Goal: Task Accomplishment & Management: Manage account settings

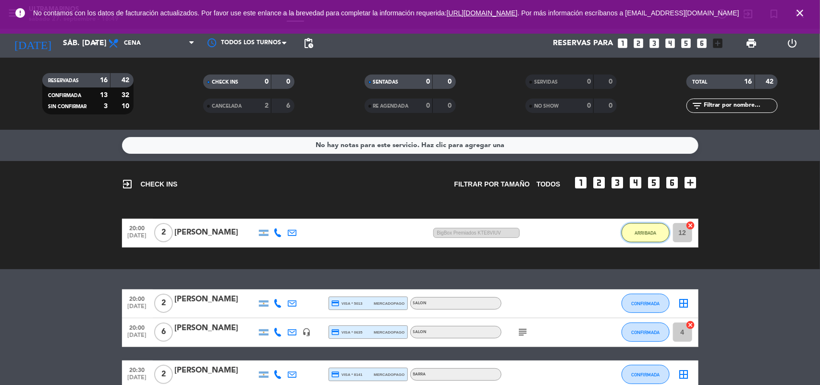
click at [651, 234] on span "ARRIBADA" at bounding box center [645, 232] width 22 height 5
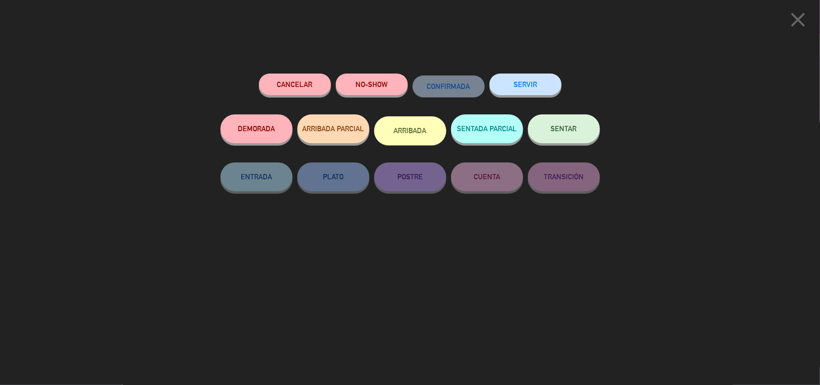
click at [806, 24] on icon "close" at bounding box center [797, 20] width 24 height 24
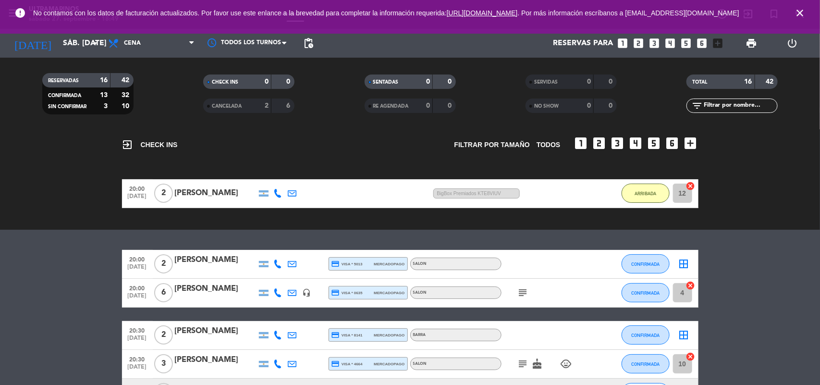
scroll to position [60, 0]
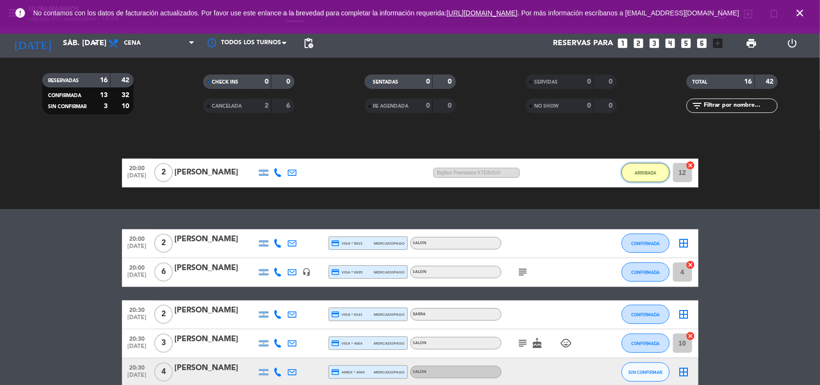
click at [651, 175] on button "ARRIBADA" at bounding box center [645, 172] width 48 height 19
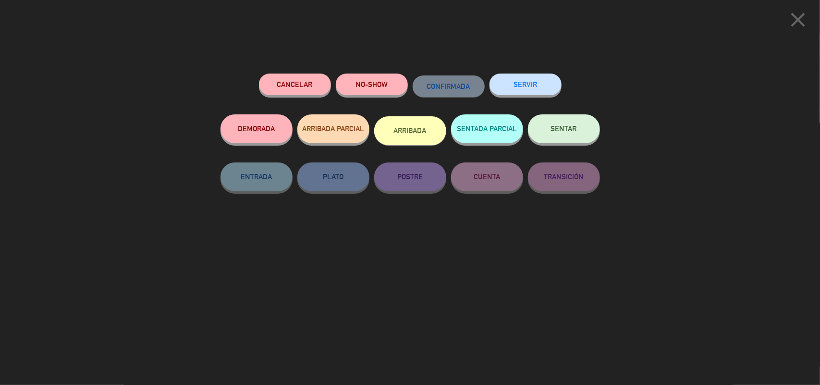
click at [651, 175] on div "close Cancelar NO-SHOW CONFIRMADA SERVIR DEMORADA ARRIBADA PARCIAL ARRIBADA SEN…" at bounding box center [410, 192] width 820 height 385
click at [795, 20] on icon "close" at bounding box center [797, 20] width 24 height 24
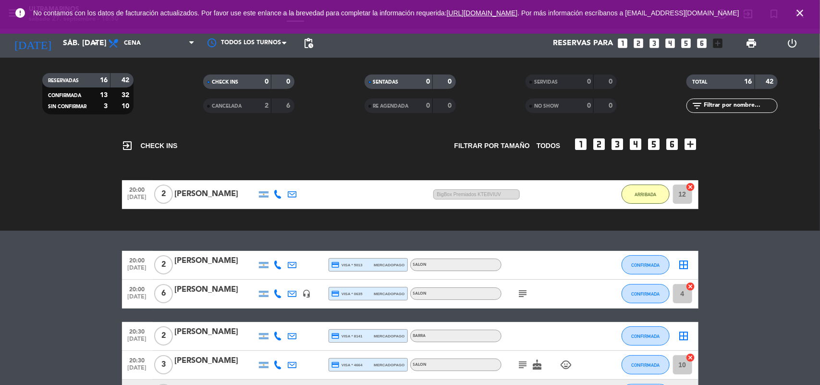
scroll to position [0, 0]
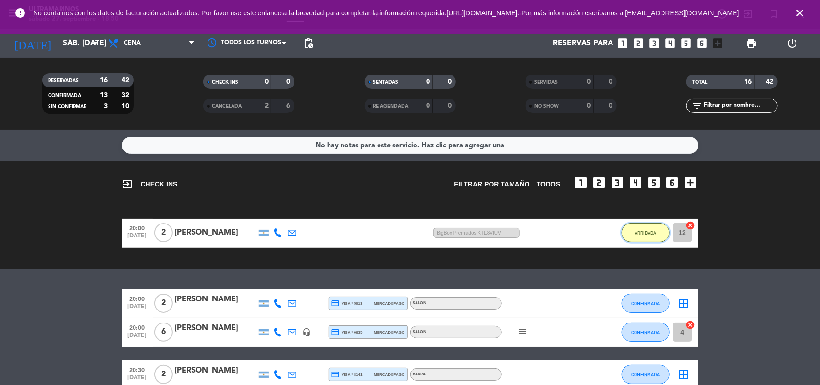
click at [642, 233] on span "ARRIBADA" at bounding box center [645, 232] width 22 height 5
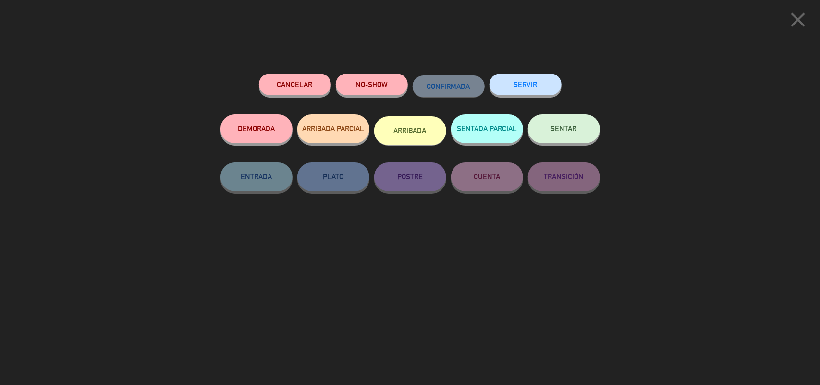
click at [262, 131] on button "DEMORADA" at bounding box center [256, 128] width 72 height 29
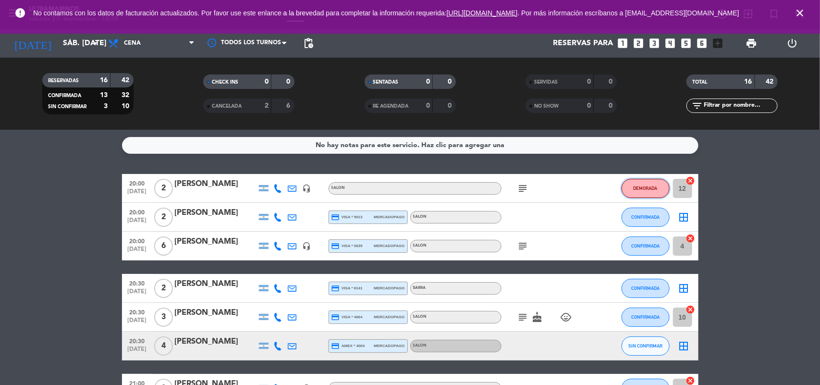
click at [632, 179] on button "DEMORADA" at bounding box center [645, 188] width 48 height 19
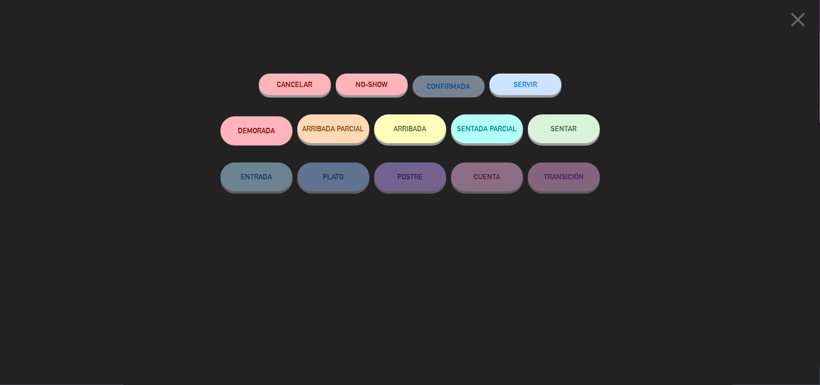
click at [795, 17] on icon "close" at bounding box center [797, 20] width 24 height 24
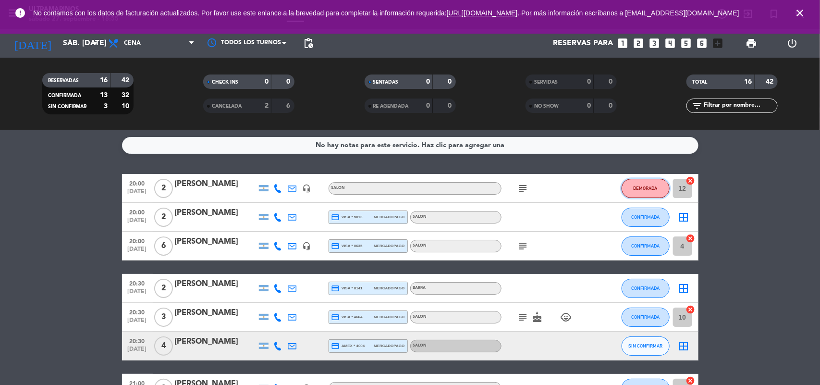
click at [632, 182] on button "DEMORADA" at bounding box center [645, 188] width 48 height 19
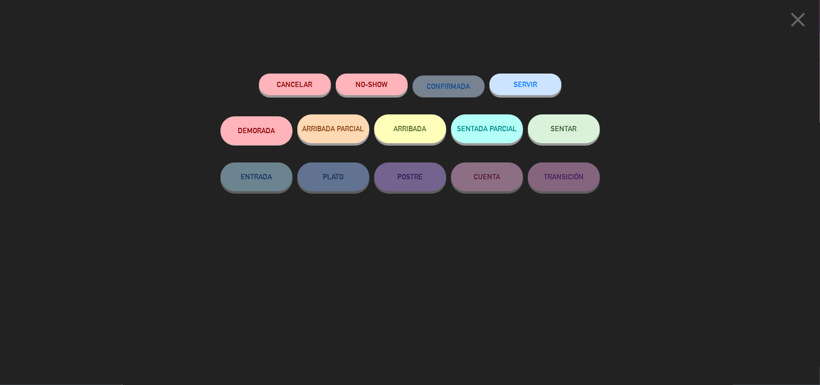
drag, startPoint x: 797, startPoint y: 20, endPoint x: 794, endPoint y: 24, distance: 5.1
click at [795, 22] on icon "close" at bounding box center [797, 20] width 24 height 24
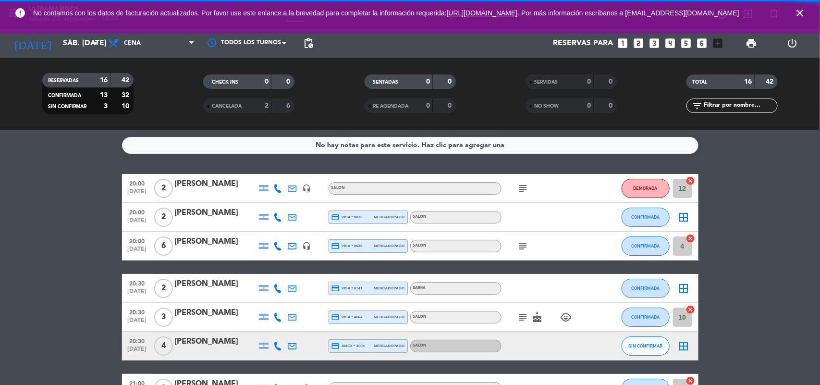
click at [211, 186] on div "[PERSON_NAME]" at bounding box center [216, 184] width 82 height 12
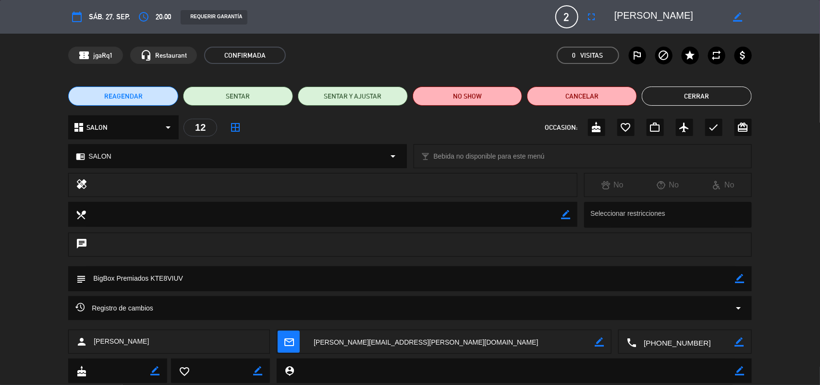
click at [203, 278] on textarea at bounding box center [410, 278] width 649 height 24
click at [738, 282] on icon "border_color" at bounding box center [739, 278] width 9 height 9
click at [156, 96] on button "REAGENDAR" at bounding box center [123, 95] width 110 height 19
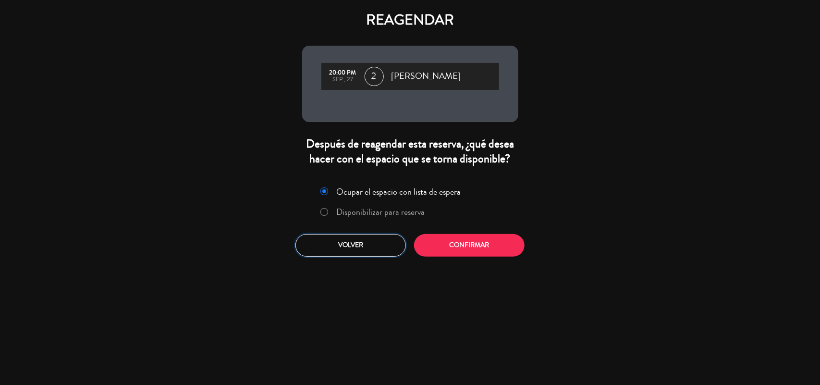
click at [374, 252] on button "Volver" at bounding box center [350, 245] width 110 height 23
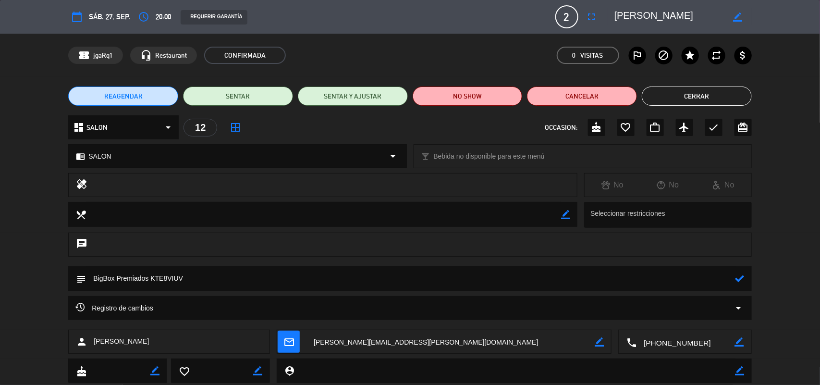
drag, startPoint x: 159, startPoint y: 11, endPoint x: 152, endPoint y: 14, distance: 7.5
click at [157, 11] on span "20:00" at bounding box center [163, 17] width 15 height 12
click at [145, 16] on icon "access_time" at bounding box center [144, 17] width 12 height 12
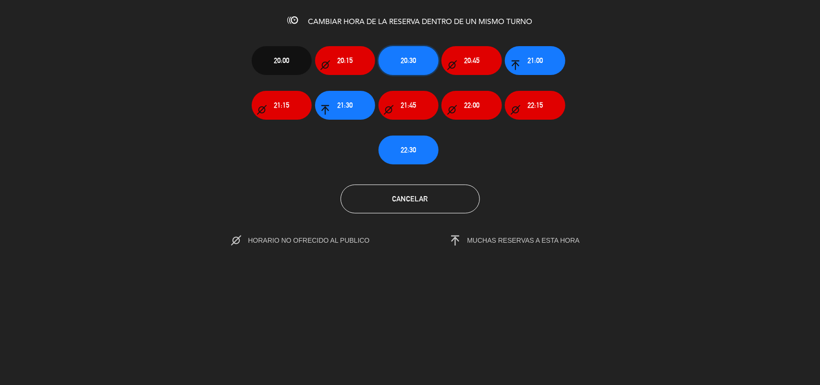
click at [391, 51] on button "20:30" at bounding box center [408, 60] width 60 height 29
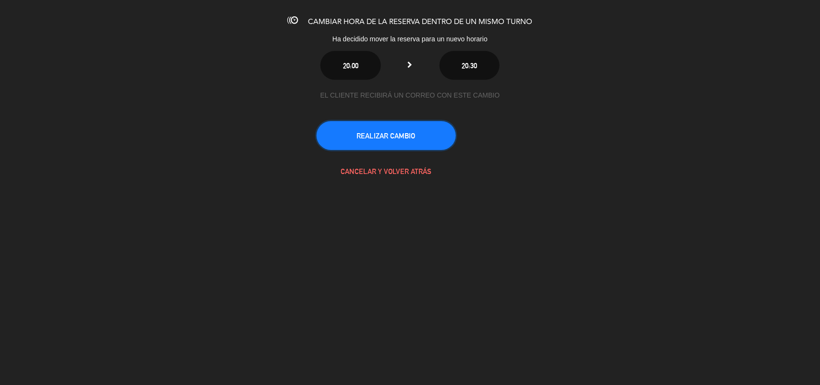
click at [433, 130] on button "REALIZAR CAMBIO" at bounding box center [385, 135] width 139 height 29
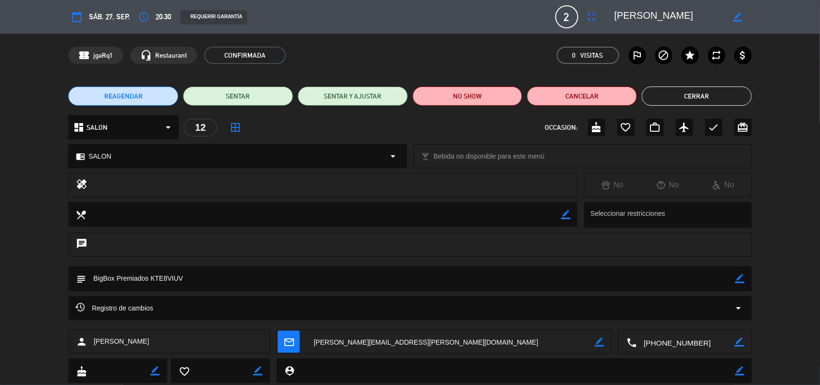
click at [740, 96] on button "Cerrar" at bounding box center [696, 95] width 110 height 19
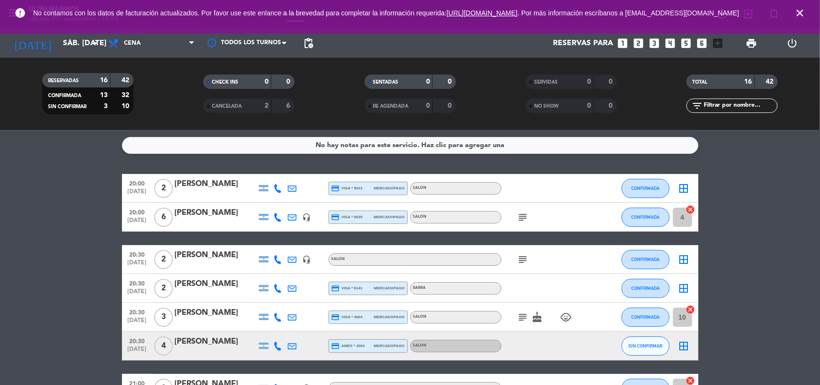
click at [805, 11] on icon "close" at bounding box center [800, 13] width 12 height 12
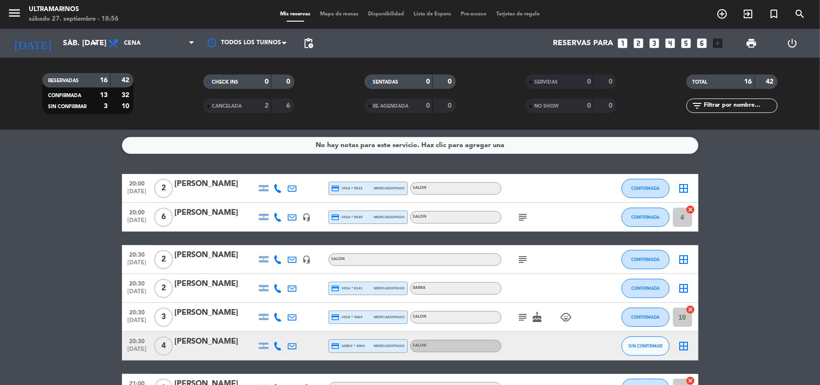
click at [526, 211] on icon "subject" at bounding box center [523, 217] width 12 height 12
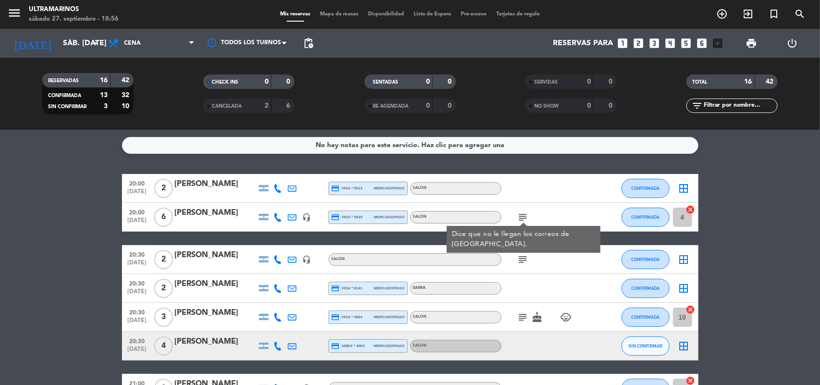
click at [685, 189] on icon "border_all" at bounding box center [684, 188] width 12 height 12
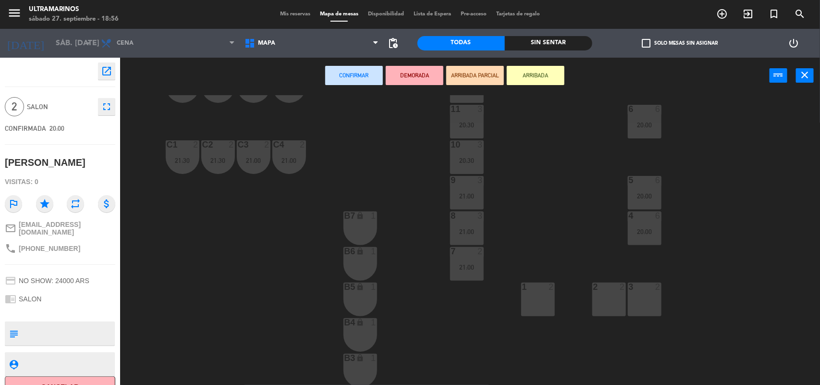
scroll to position [120, 0]
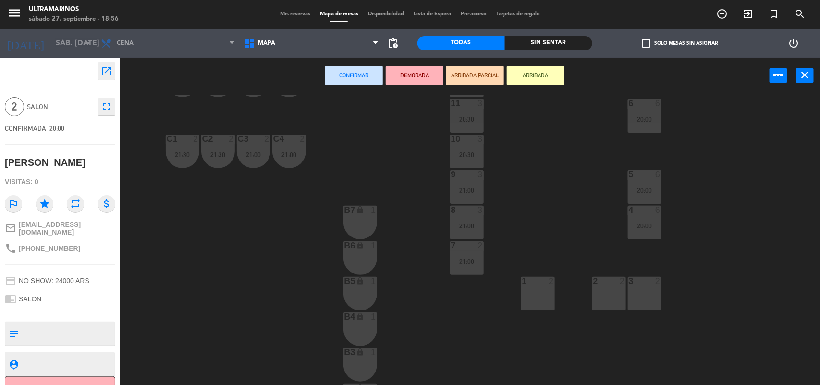
click at [527, 302] on div "1 2" at bounding box center [538, 294] width 34 height 34
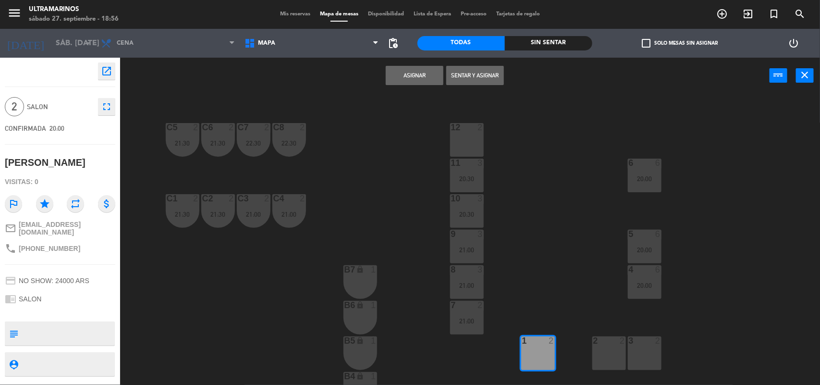
scroll to position [60, 0]
click at [518, 360] on div "14 2 21:00 15 2 21:30 16 2 17 2 12 2 C5 2 21:30 C6 2 21:30 C7 2 22:30 C8 2 22:3…" at bounding box center [473, 240] width 691 height 291
click at [526, 354] on div "1 2" at bounding box center [538, 354] width 34 height 34
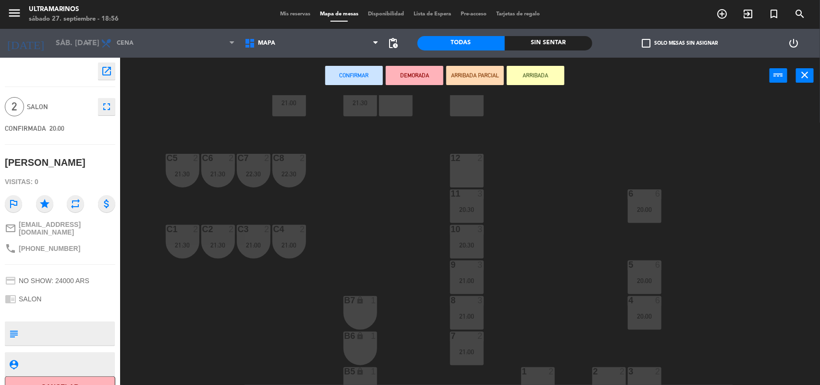
scroll to position [0, 0]
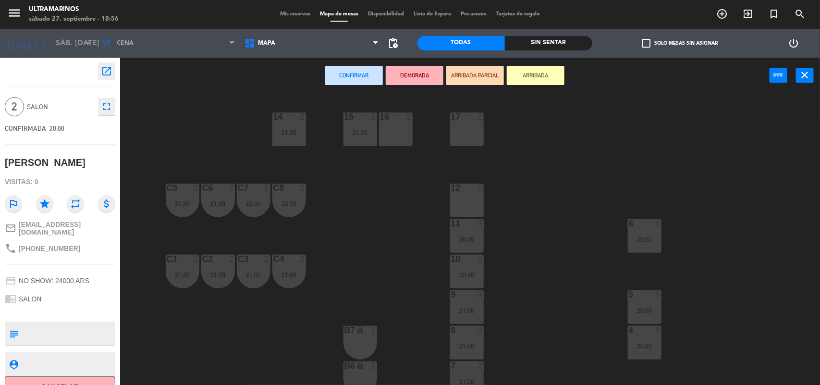
drag, startPoint x: 469, startPoint y: 134, endPoint x: 436, endPoint y: 95, distance: 51.4
click at [469, 133] on div "17 2" at bounding box center [467, 129] width 34 height 34
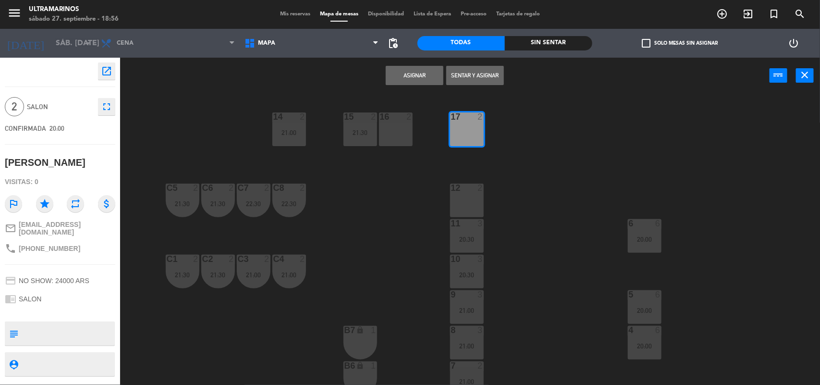
click at [428, 77] on button "Asignar" at bounding box center [415, 75] width 58 height 19
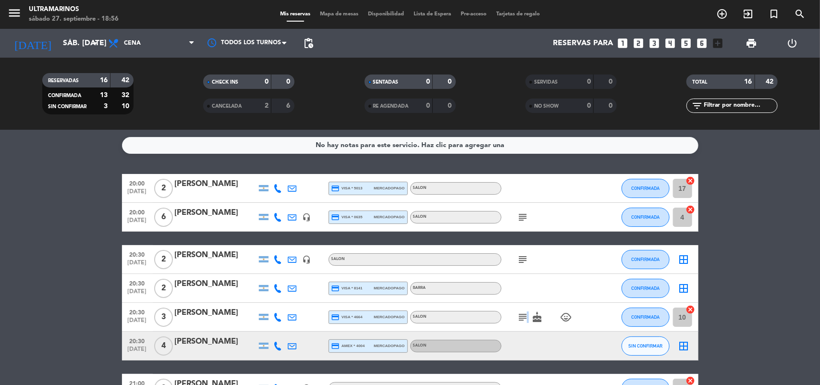
click at [526, 315] on icon "subject" at bounding box center [523, 317] width 12 height 12
click at [235, 306] on div "20:30 [DATE] 3 [PERSON_NAME] credit_card visa * 4664 mercadopago SALON subject …" at bounding box center [410, 316] width 576 height 29
click at [238, 312] on div "[PERSON_NAME]" at bounding box center [216, 312] width 82 height 12
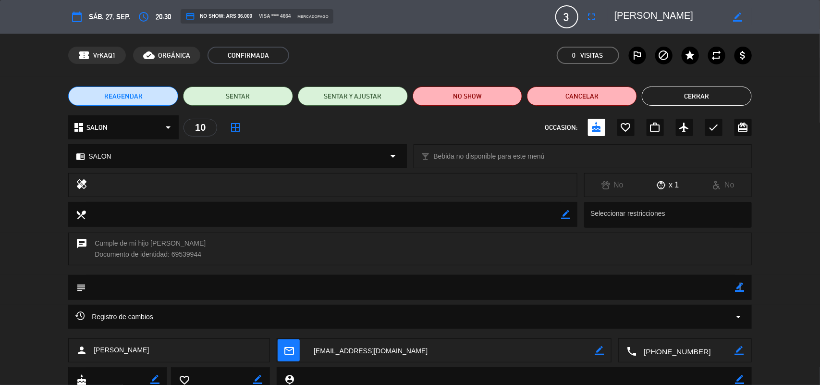
drag, startPoint x: 739, startPoint y: 287, endPoint x: 719, endPoint y: 292, distance: 20.7
click at [738, 287] on icon "border_color" at bounding box center [739, 286] width 9 height 9
drag, startPoint x: 717, startPoint y: 293, endPoint x: 711, endPoint y: 293, distance: 5.3
click at [716, 293] on textarea at bounding box center [410, 287] width 649 height 24
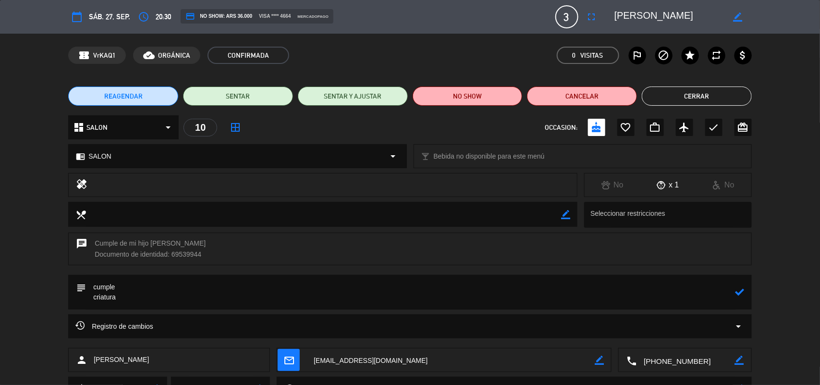
type textarea "cumple criatura"
click at [742, 293] on icon at bounding box center [739, 291] width 9 height 9
click at [724, 102] on button "Cerrar" at bounding box center [696, 95] width 110 height 19
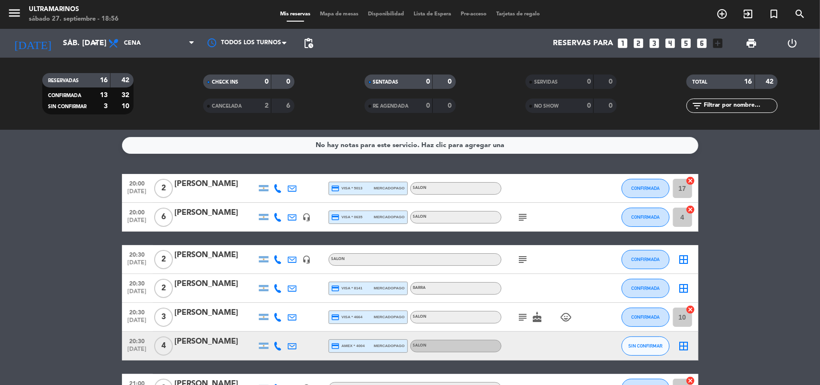
click at [519, 257] on icon "subject" at bounding box center [523, 259] width 12 height 12
click at [685, 253] on icon "border_all" at bounding box center [684, 259] width 12 height 12
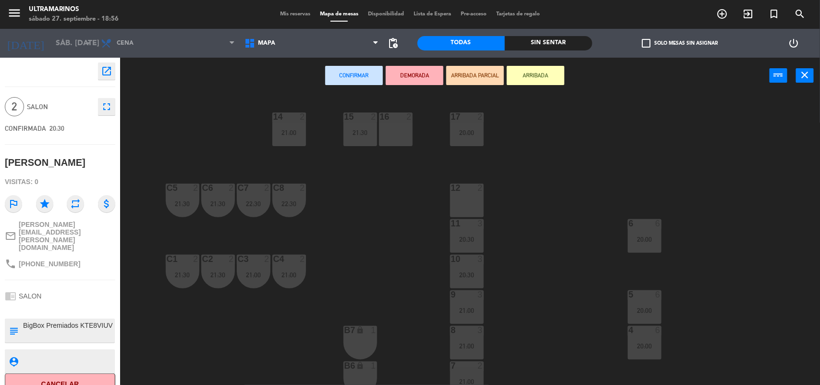
click at [408, 130] on div "16 2" at bounding box center [396, 129] width 34 height 34
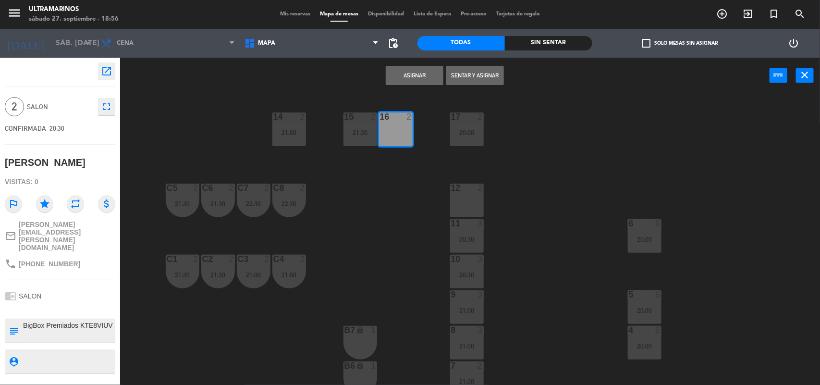
click at [426, 78] on button "Asignar" at bounding box center [415, 75] width 58 height 19
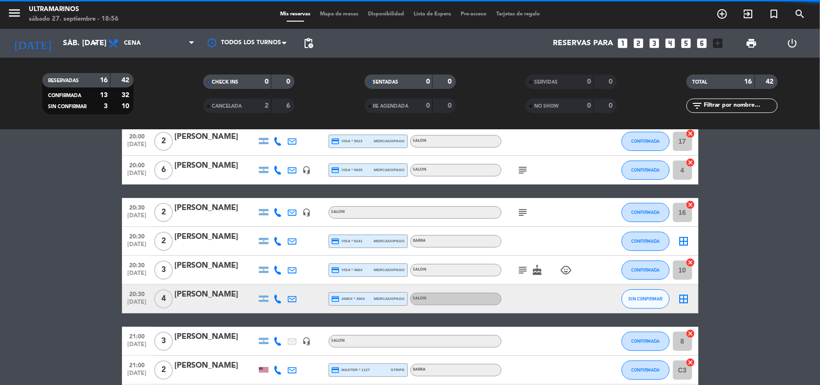
scroll to position [77, 0]
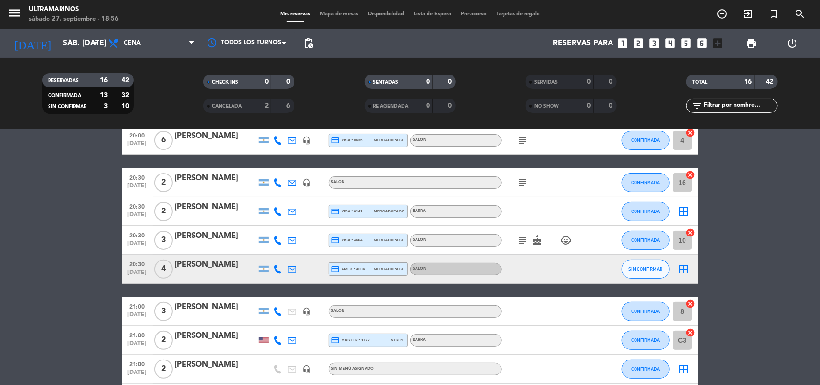
click at [688, 269] on icon "border_all" at bounding box center [684, 269] width 12 height 12
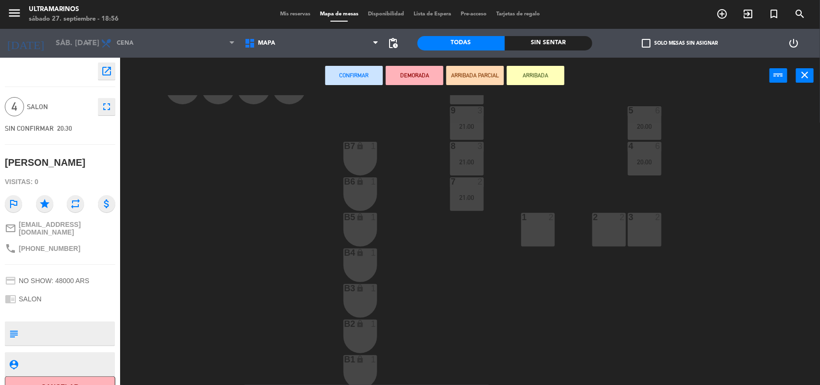
scroll to position [186, 0]
click at [533, 235] on div "1 2" at bounding box center [538, 228] width 34 height 34
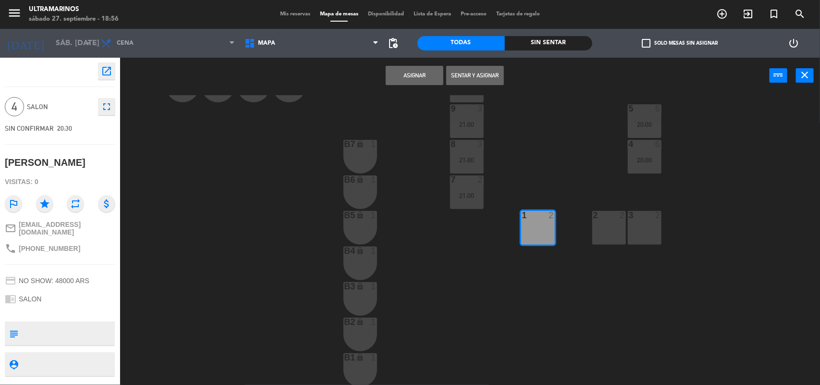
click at [613, 233] on div "2 2" at bounding box center [609, 228] width 34 height 34
drag, startPoint x: 644, startPoint y: 230, endPoint x: 632, endPoint y: 229, distance: 11.6
click at [643, 230] on div "3 2" at bounding box center [644, 228] width 34 height 34
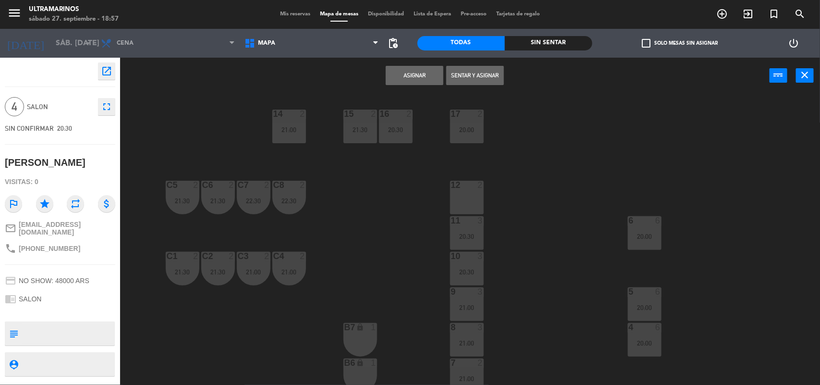
scroll to position [0, 0]
click at [437, 82] on button "Asignar" at bounding box center [415, 75] width 58 height 19
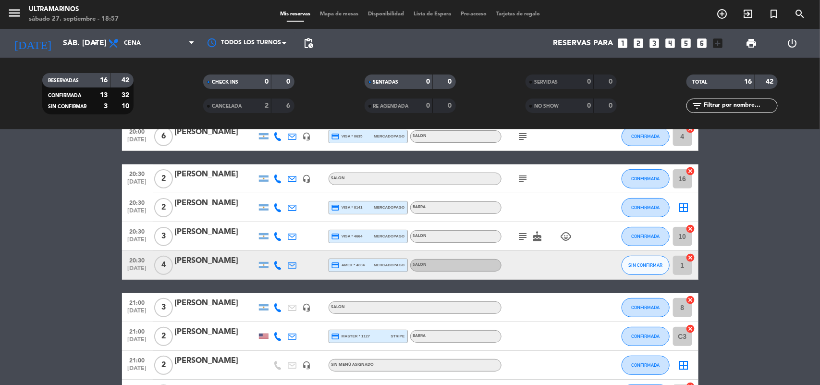
scroll to position [60, 0]
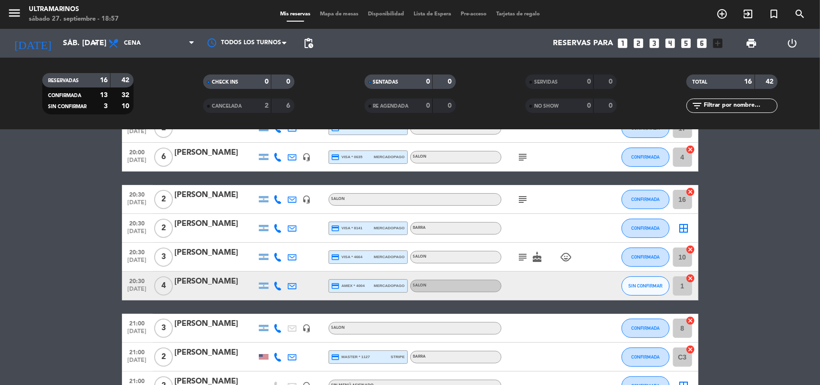
click at [688, 231] on icon "border_all" at bounding box center [684, 228] width 12 height 12
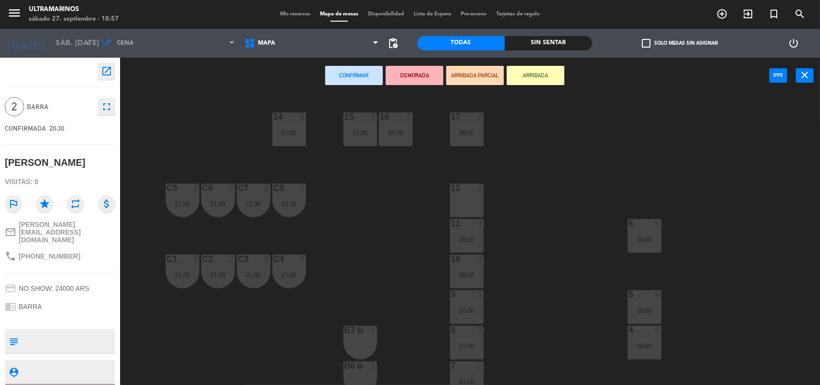
click at [800, 83] on div "Confirmar DEMORADA ARRIBADA PARCIAL ARRIBADA power_input close" at bounding box center [469, 76] width 699 height 36
click at [807, 77] on icon "close" at bounding box center [805, 75] width 12 height 12
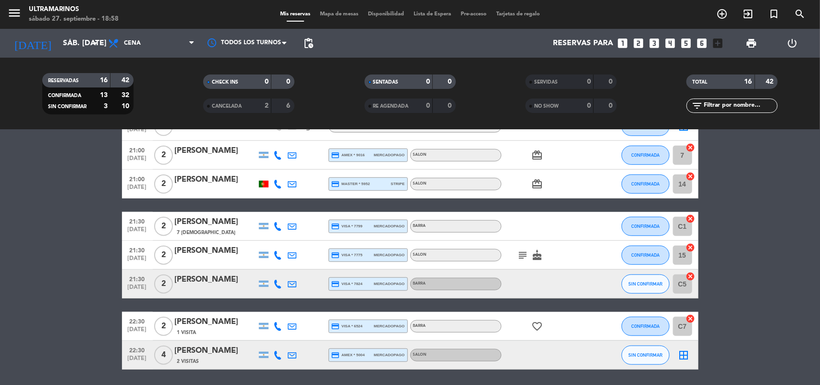
scroll to position [351, 0]
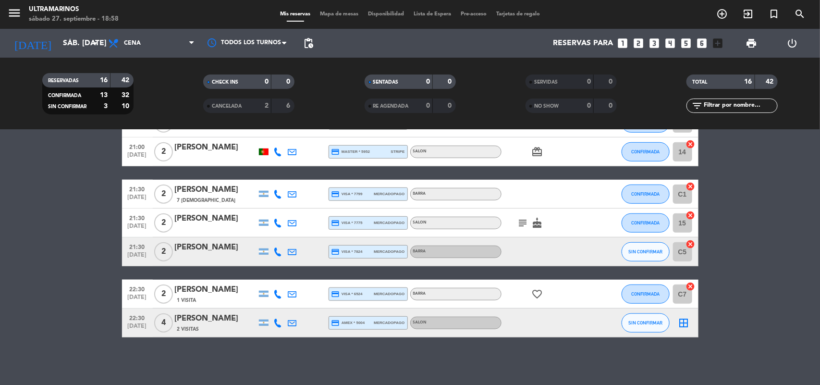
click at [688, 284] on icon "cancel" at bounding box center [691, 286] width 10 height 10
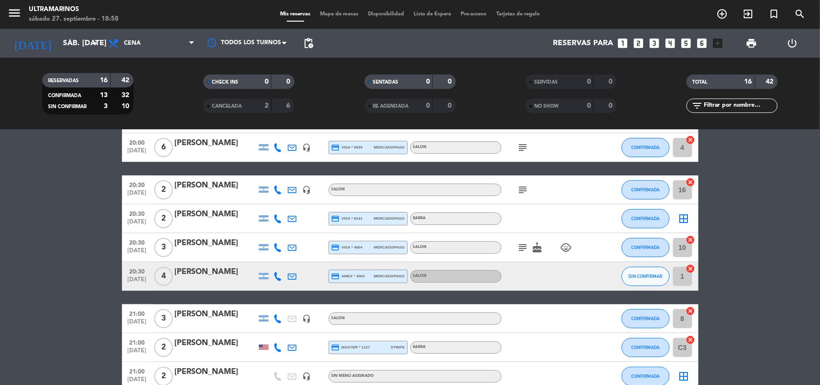
scroll to position [51, 0]
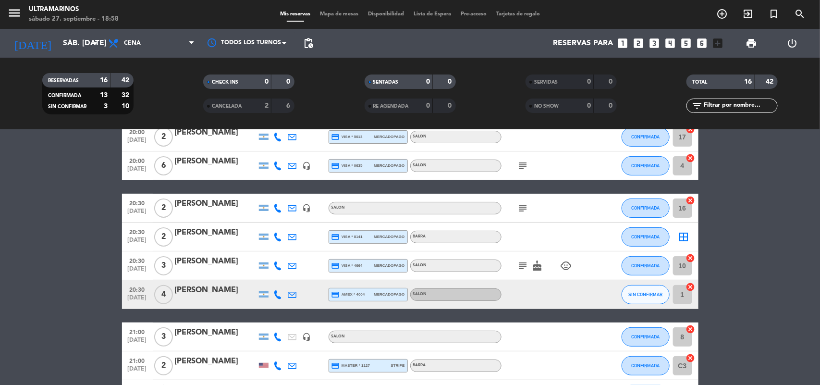
click at [679, 237] on icon "border_all" at bounding box center [684, 237] width 12 height 12
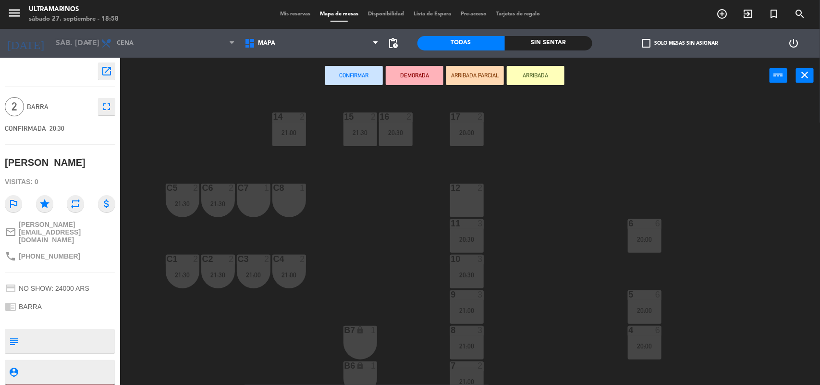
click at [249, 205] on div "C7 1" at bounding box center [254, 200] width 34 height 34
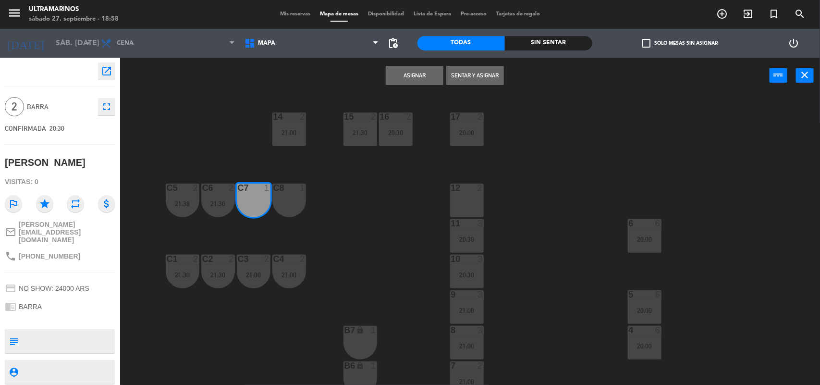
click at [296, 197] on div "C8 1" at bounding box center [289, 200] width 34 height 34
click at [298, 197] on div "C8 1" at bounding box center [289, 200] width 34 height 34
click at [262, 210] on div "C7 1" at bounding box center [254, 200] width 34 height 34
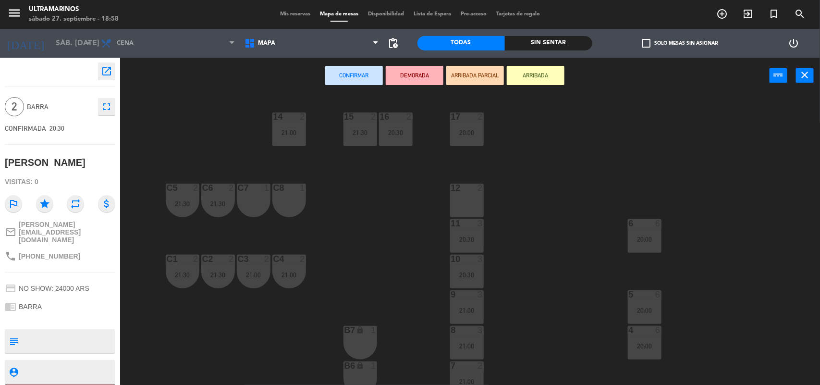
scroll to position [60, 0]
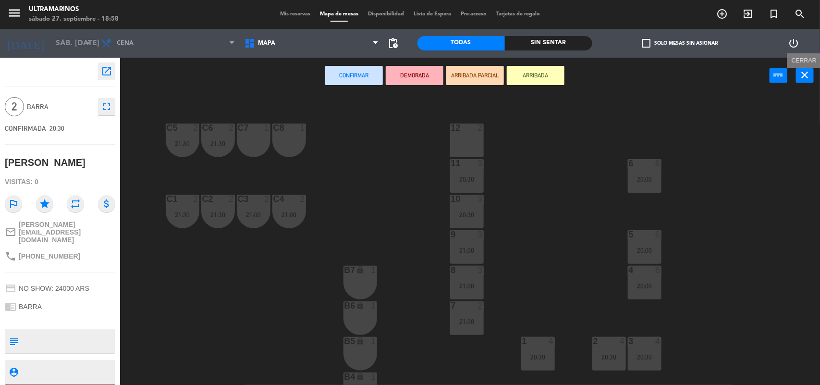
click at [806, 81] on button "close" at bounding box center [804, 75] width 18 height 14
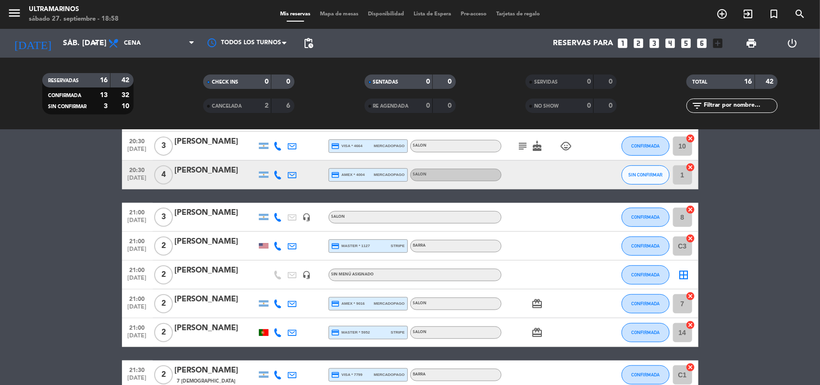
scroll to position [197, 0]
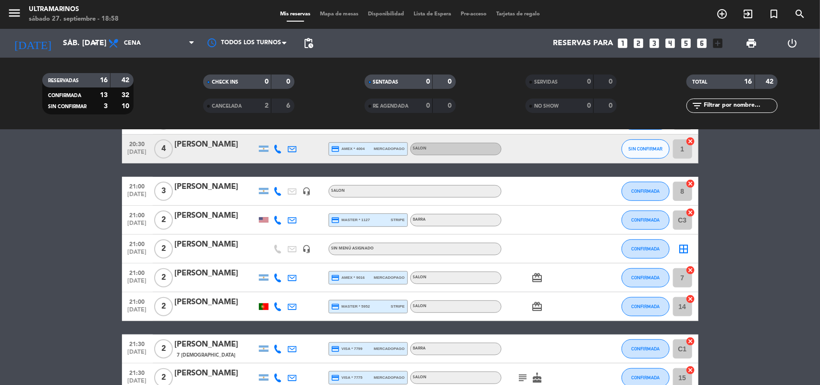
click at [690, 267] on icon "cancel" at bounding box center [691, 270] width 10 height 10
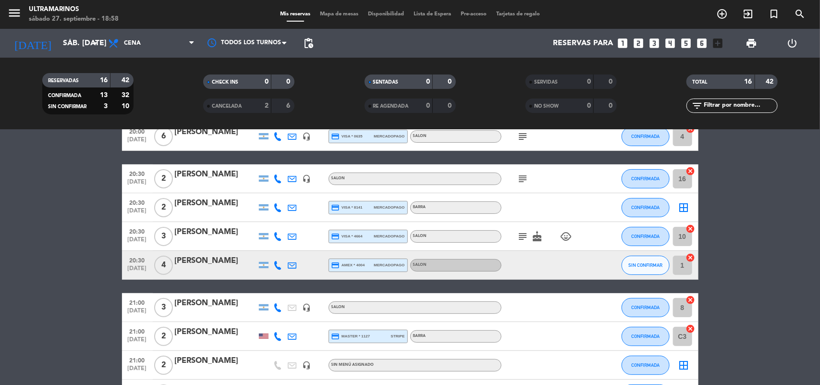
scroll to position [17, 0]
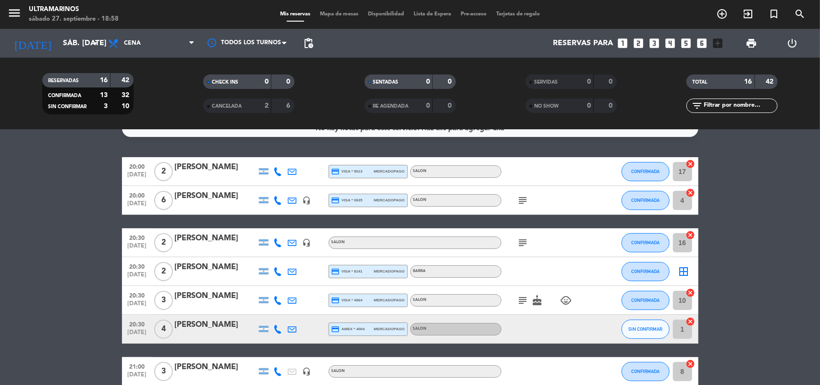
click at [686, 272] on icon "border_all" at bounding box center [684, 271] width 12 height 12
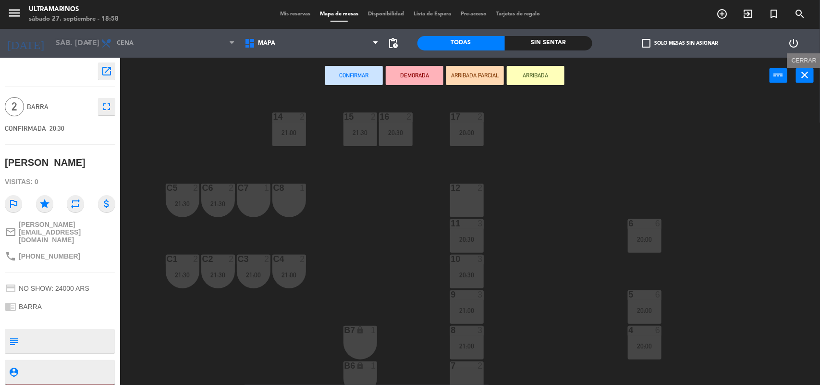
click at [803, 70] on icon "close" at bounding box center [805, 75] width 12 height 12
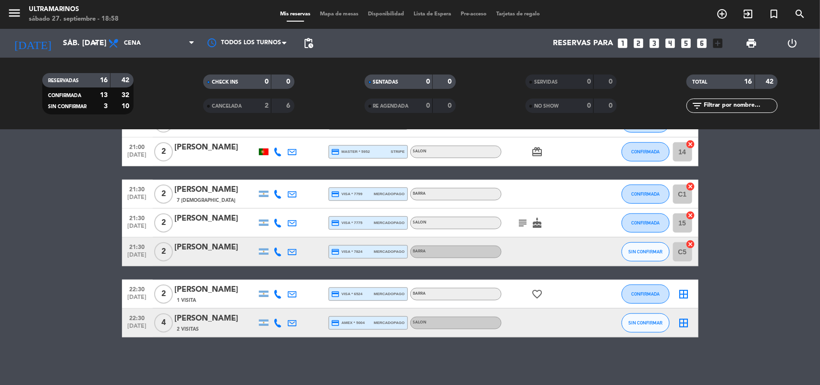
scroll to position [291, 0]
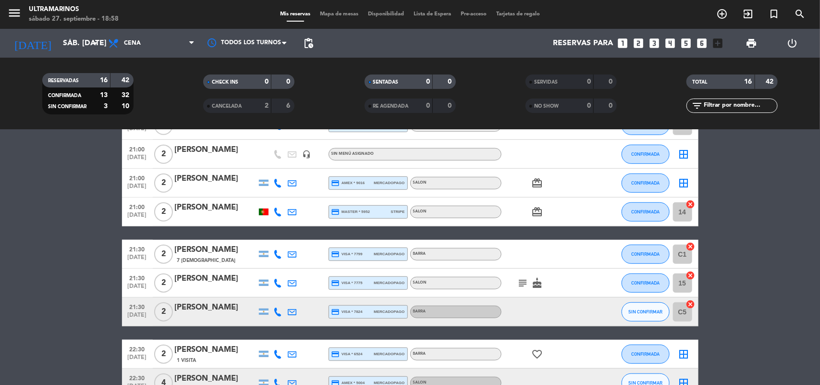
click at [693, 302] on icon "cancel" at bounding box center [691, 304] width 10 height 10
click at [687, 308] on icon "border_all" at bounding box center [684, 312] width 12 height 12
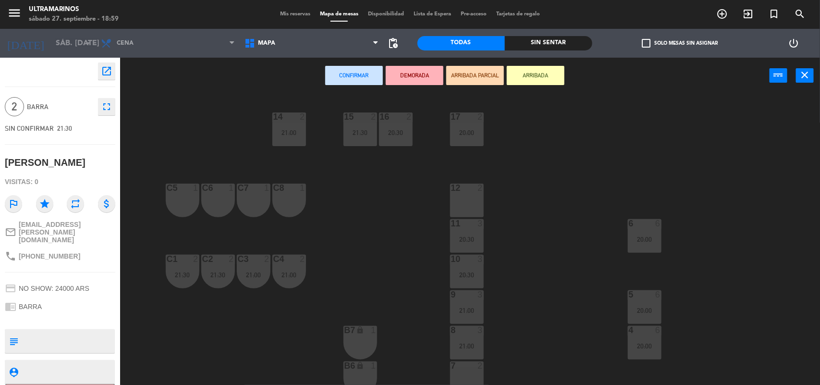
click at [187, 200] on div "C5 1" at bounding box center [183, 200] width 34 height 34
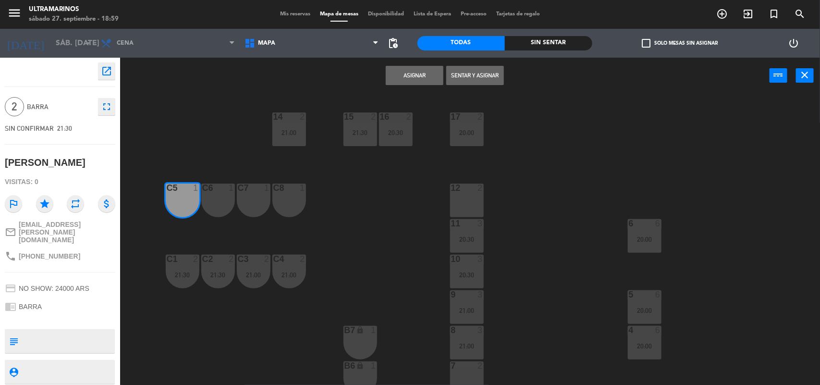
click at [206, 197] on div "C6 1" at bounding box center [218, 200] width 34 height 34
click at [401, 82] on button "Asignar" at bounding box center [415, 75] width 58 height 19
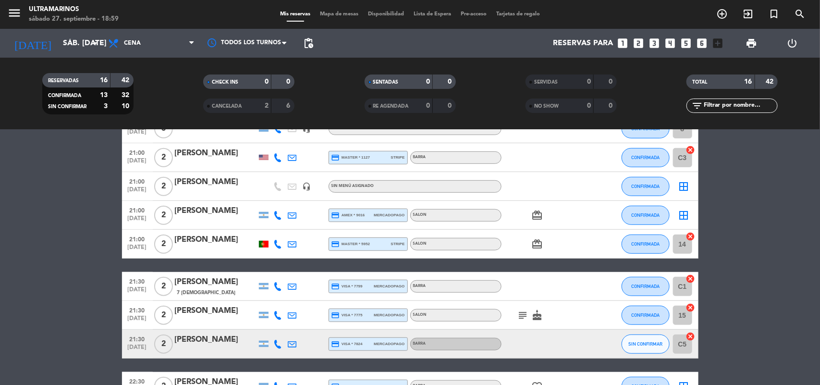
scroll to position [240, 0]
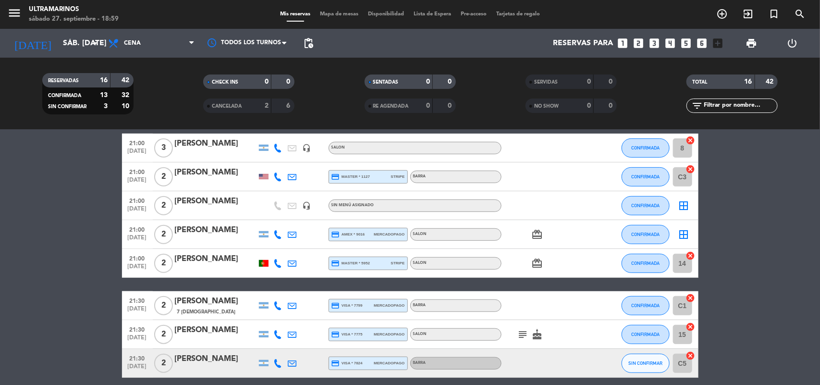
click at [690, 169] on icon "cancel" at bounding box center [691, 169] width 10 height 10
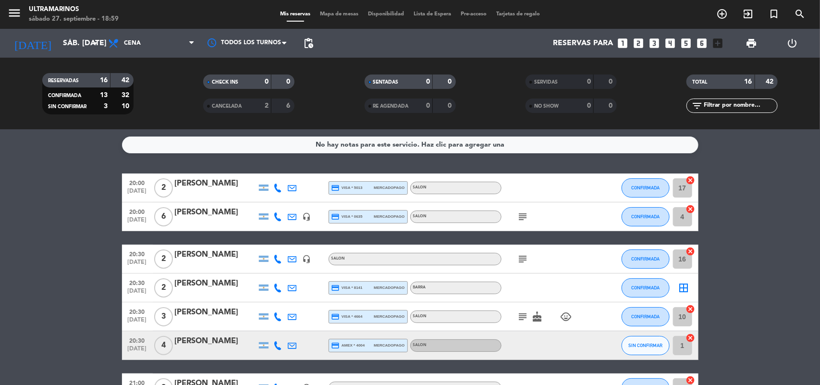
scroll to position [0, 0]
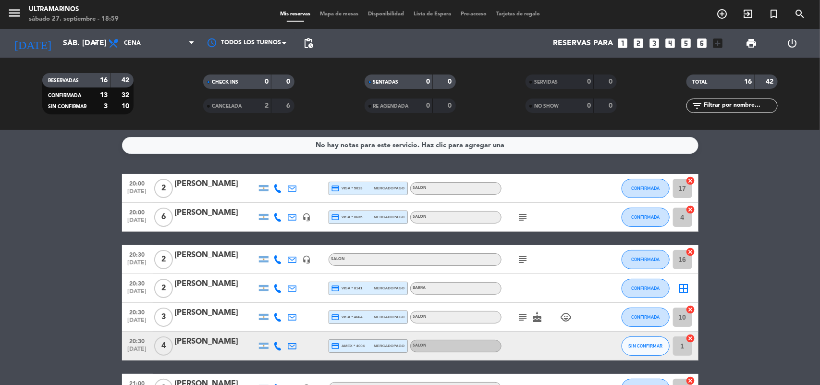
click at [684, 286] on icon "border_all" at bounding box center [684, 288] width 12 height 12
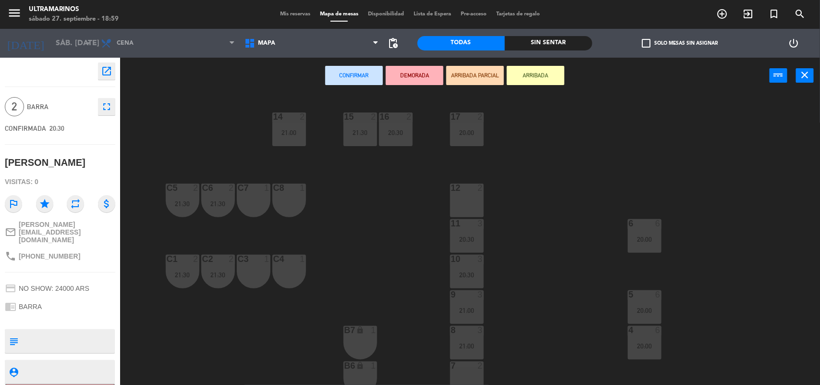
click at [813, 257] on div "14 2 21:00 15 2 21:30 16 2 20:30 17 2 20:00 12 2 C5 2 21:30 C6 2 21:30 C7 1 C8 …" at bounding box center [473, 240] width 691 height 291
click at [257, 270] on div "C3 1" at bounding box center [254, 271] width 34 height 34
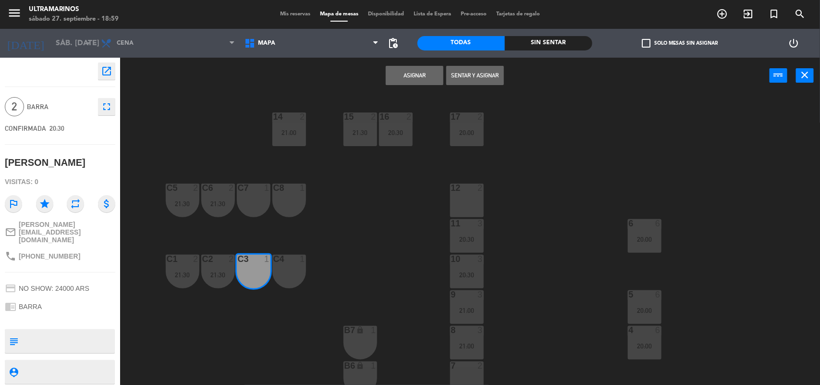
click at [282, 269] on div "C4 1" at bounding box center [289, 271] width 34 height 34
click at [414, 78] on button "Asignar" at bounding box center [415, 75] width 58 height 19
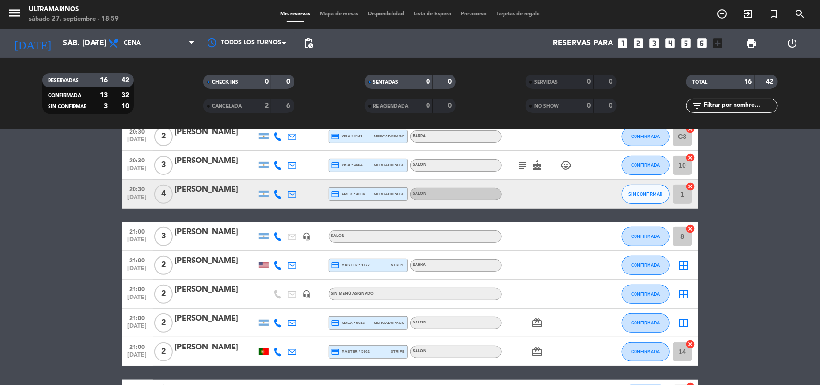
scroll to position [180, 0]
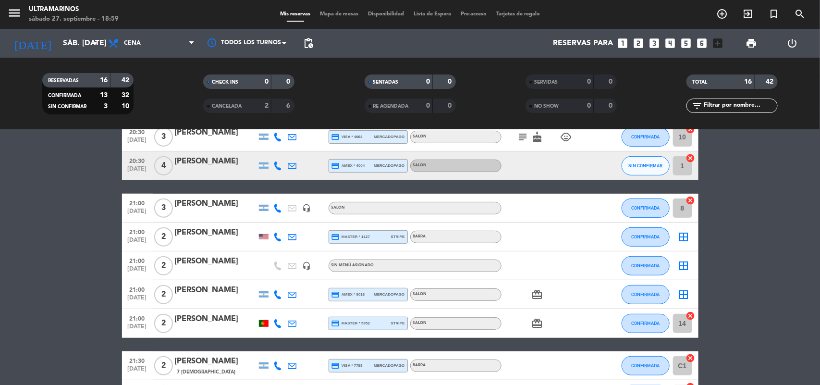
click at [681, 233] on icon "border_all" at bounding box center [684, 237] width 12 height 12
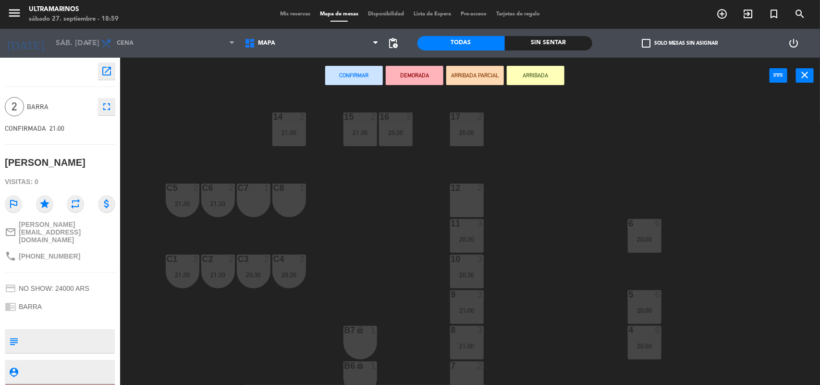
click at [253, 190] on div at bounding box center [253, 187] width 16 height 9
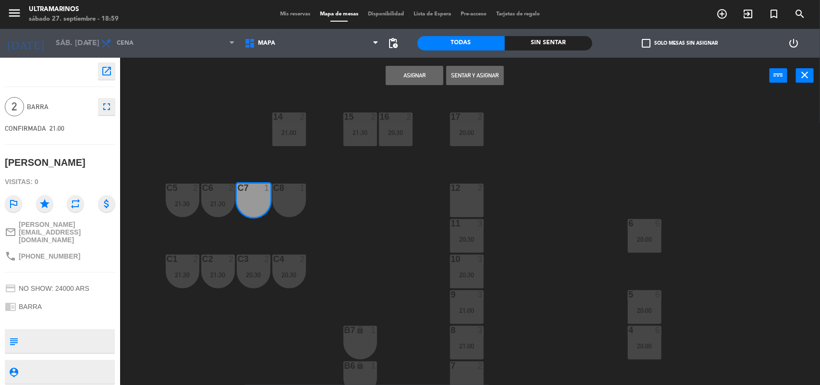
click at [289, 205] on div "C8 1" at bounding box center [289, 200] width 34 height 34
click at [394, 70] on button "Asignar" at bounding box center [415, 75] width 58 height 19
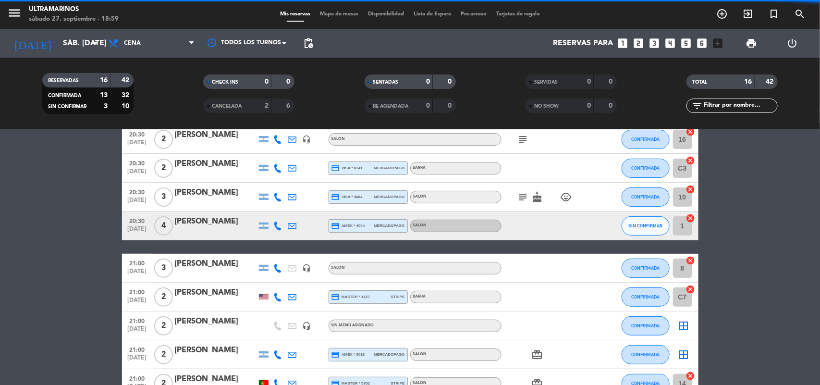
scroll to position [180, 0]
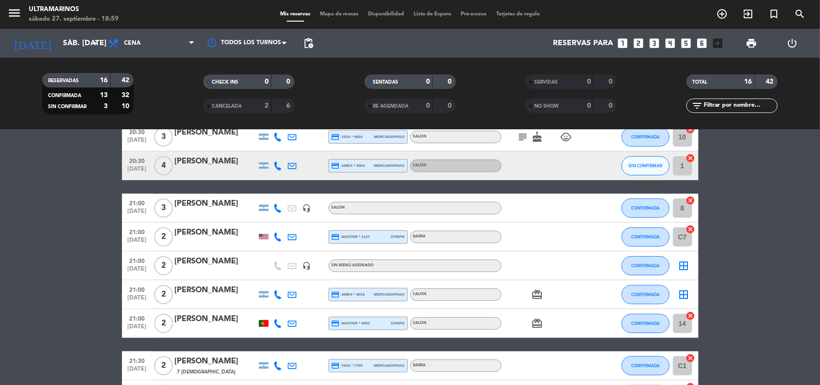
click at [685, 268] on icon "border_all" at bounding box center [684, 266] width 12 height 12
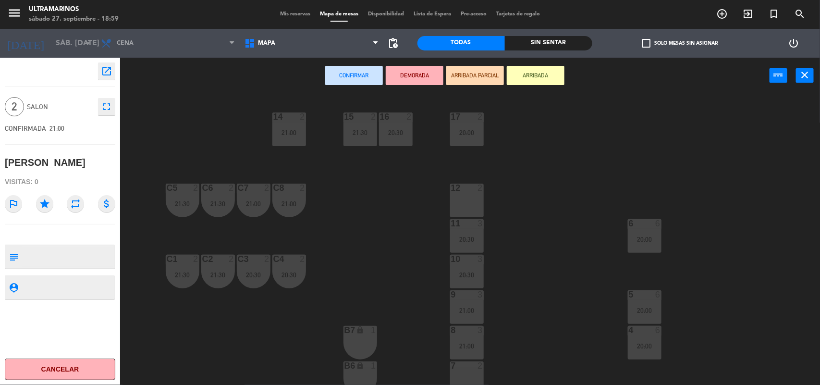
click at [464, 188] on div at bounding box center [466, 187] width 16 height 9
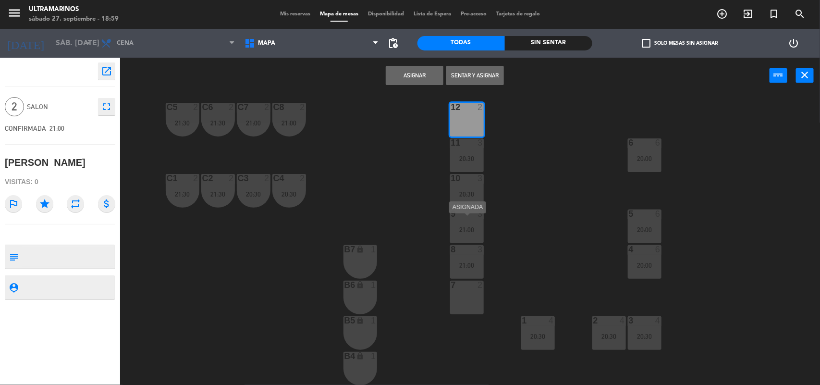
scroll to position [60, 0]
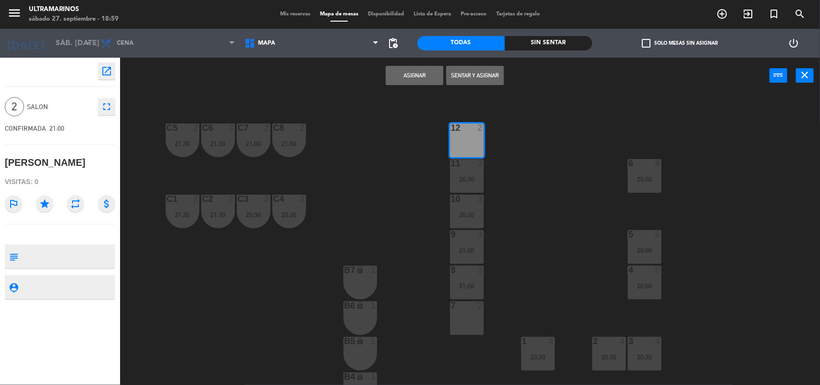
click at [417, 71] on button "Asignar" at bounding box center [415, 75] width 58 height 19
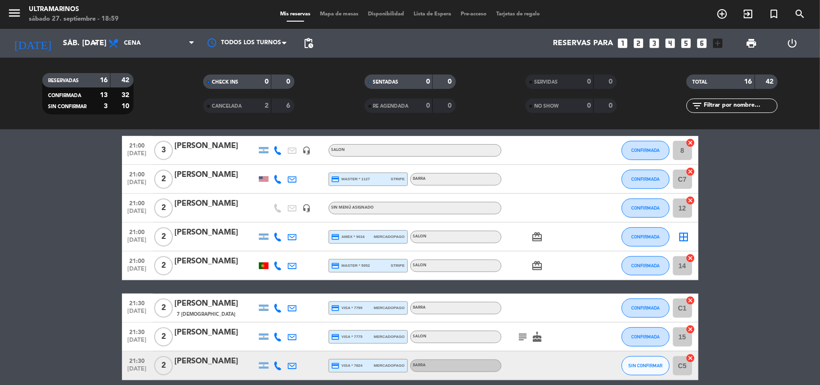
scroll to position [240, 0]
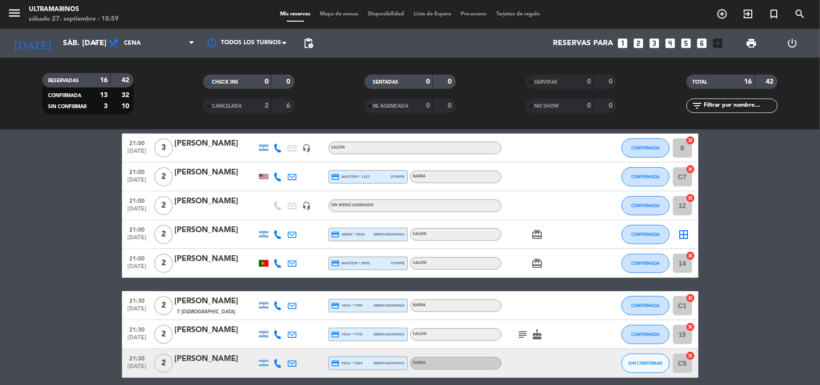
click at [682, 234] on icon "border_all" at bounding box center [684, 235] width 12 height 12
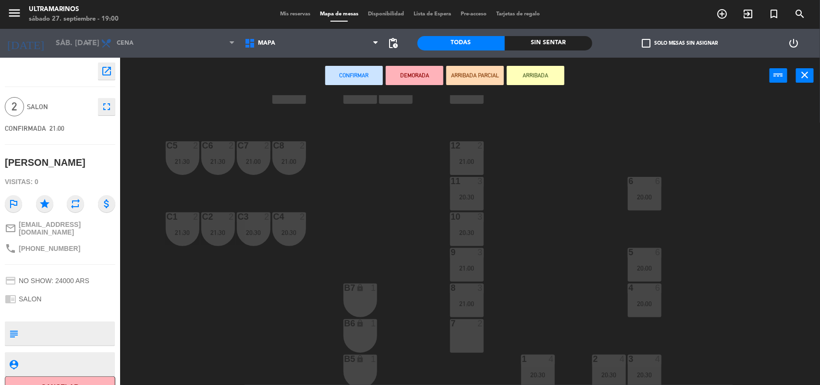
scroll to position [60, 0]
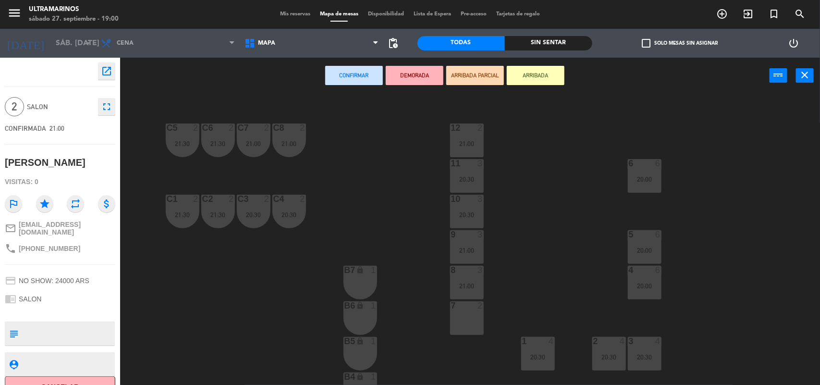
click at [471, 320] on div "7 2" at bounding box center [467, 318] width 34 height 34
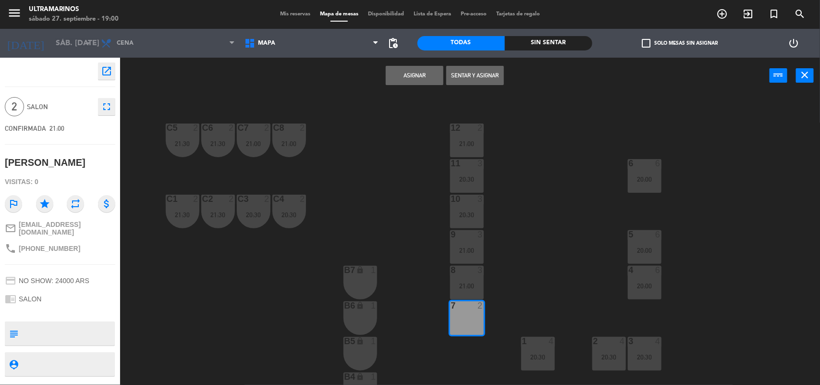
click at [406, 72] on button "Asignar" at bounding box center [415, 75] width 58 height 19
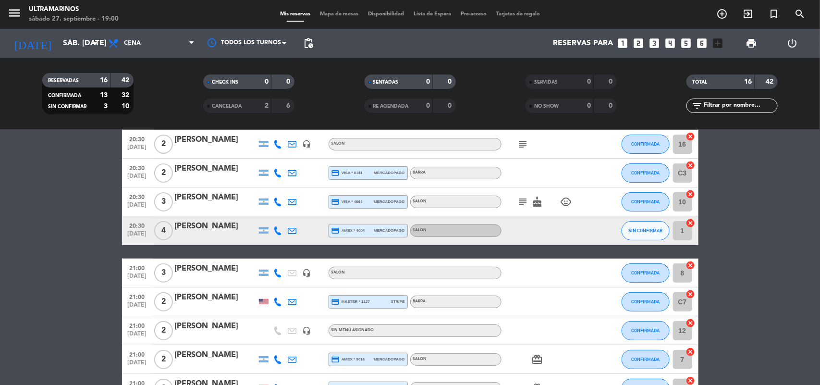
drag, startPoint x: 551, startPoint y: 313, endPoint x: 545, endPoint y: 313, distance: 6.3
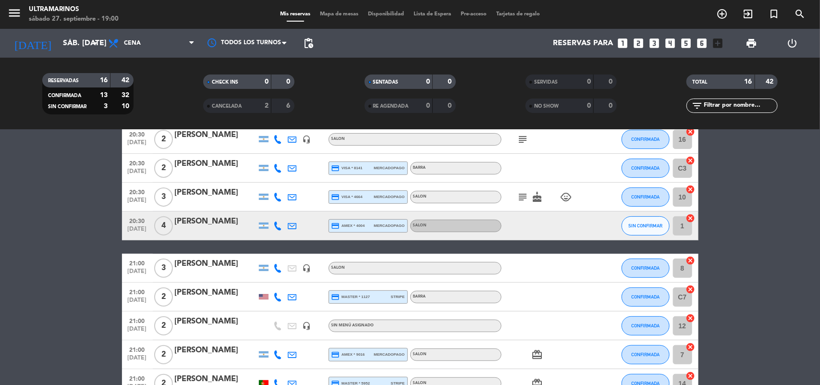
drag, startPoint x: 545, startPoint y: 313, endPoint x: 66, endPoint y: 200, distance: 491.6
click at [69, 231] on bookings-row "20:00 [DATE] 2 [PERSON_NAME] credit_card visa * 5013 mercadopago SALON CONFIRMA…" at bounding box center [410, 311] width 820 height 515
click at [629, 223] on span "SIN CONFIRMAR" at bounding box center [645, 225] width 34 height 5
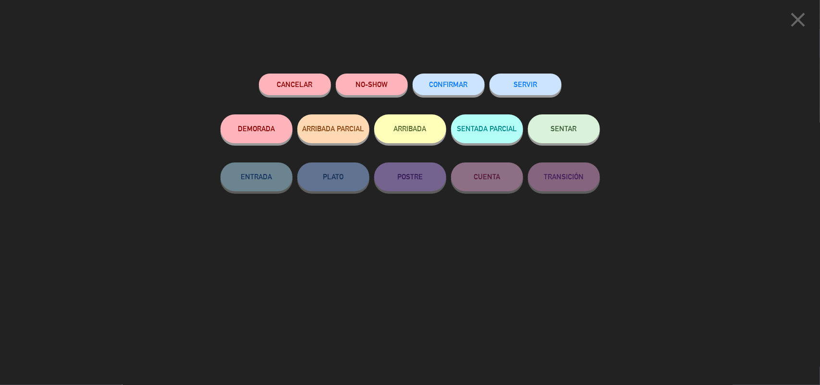
click at [457, 92] on button "CONFIRMAR" at bounding box center [448, 84] width 72 height 22
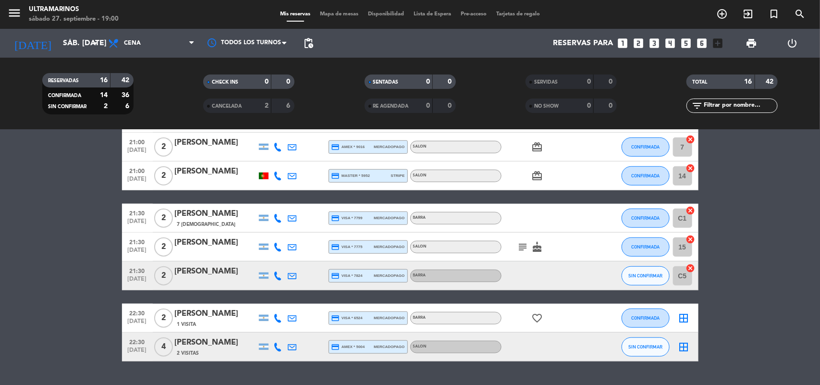
scroll to position [351, 0]
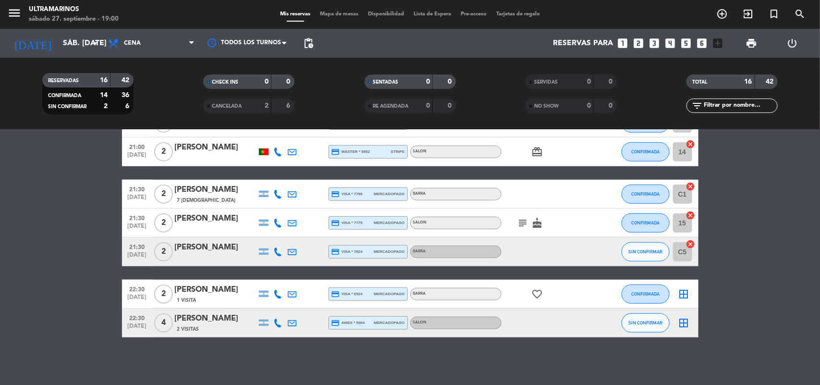
click at [193, 284] on div "[PERSON_NAME]" at bounding box center [216, 289] width 82 height 12
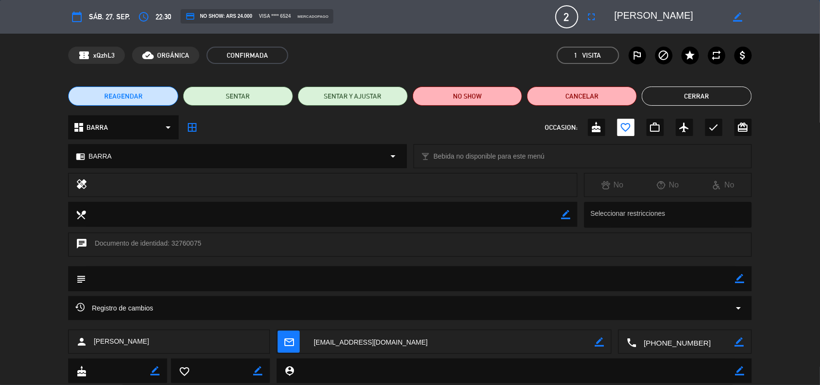
click at [742, 279] on icon "border_color" at bounding box center [739, 278] width 9 height 9
type textarea "aniversario"
click at [742, 279] on icon at bounding box center [739, 278] width 9 height 9
click at [689, 95] on button "Cerrar" at bounding box center [696, 95] width 110 height 19
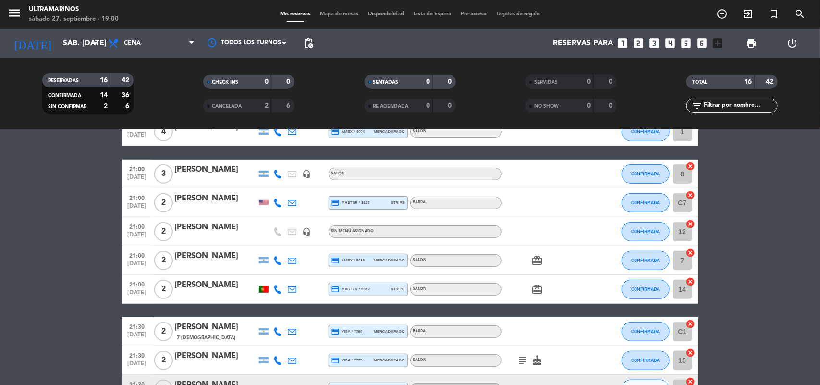
scroll to position [0, 0]
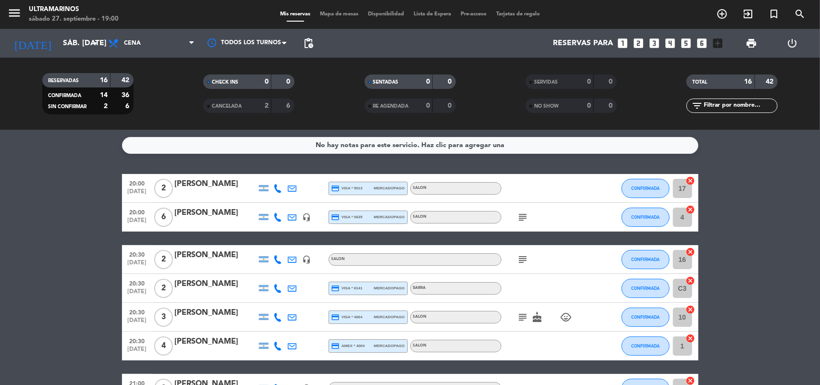
click at [527, 265] on div "subject" at bounding box center [544, 259] width 86 height 28
click at [522, 260] on icon "subject" at bounding box center [523, 259] width 12 height 12
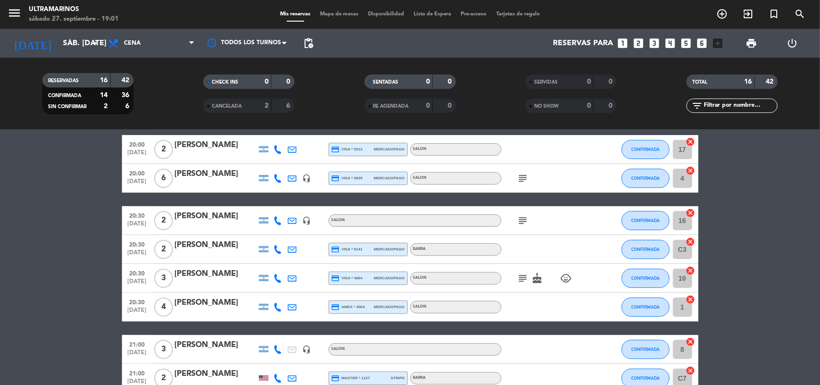
scroll to position [60, 0]
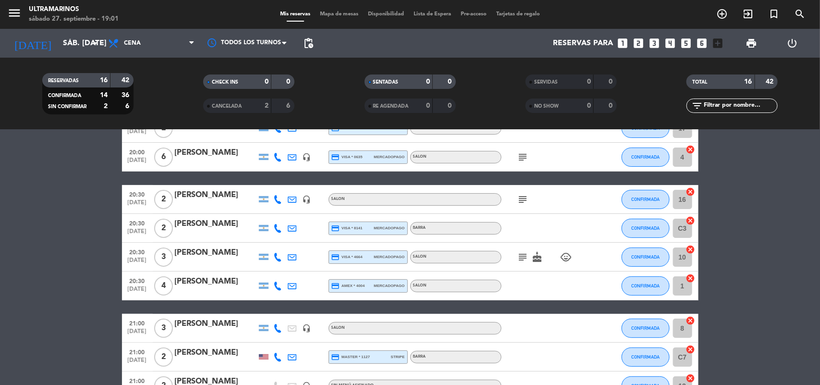
click at [523, 257] on icon "subject" at bounding box center [523, 257] width 12 height 12
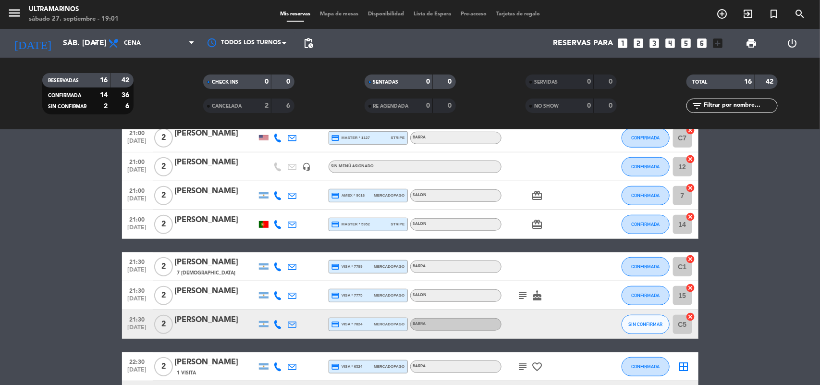
scroll to position [300, 0]
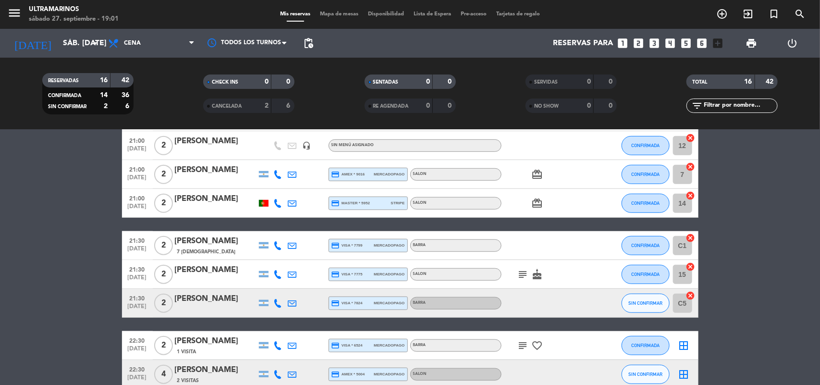
click at [526, 271] on icon "subject" at bounding box center [523, 274] width 12 height 12
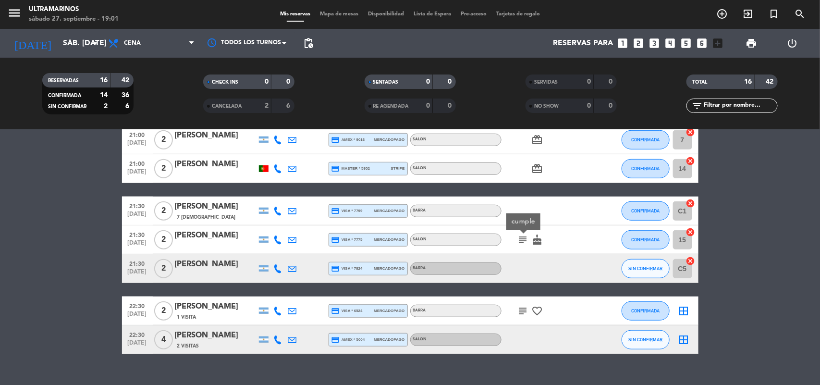
scroll to position [351, 0]
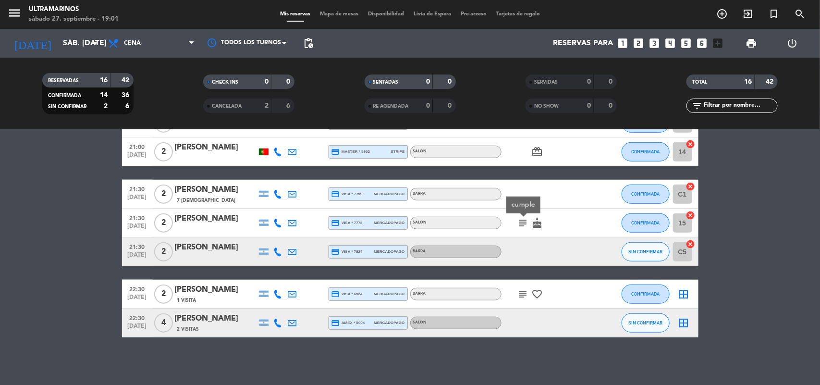
click at [524, 291] on icon "subject" at bounding box center [523, 294] width 12 height 12
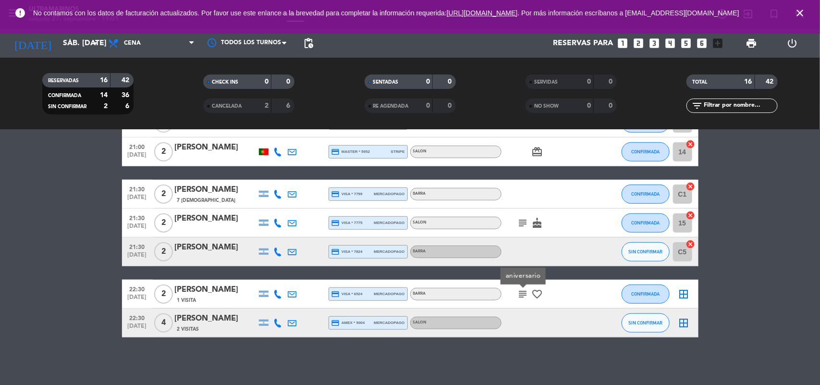
click at [819, 277] on bookings-row "20:00 [DATE] 2 [PERSON_NAME] credit_card visa * 5013 mercadopago SALON CONFIRMA…" at bounding box center [410, 79] width 820 height 515
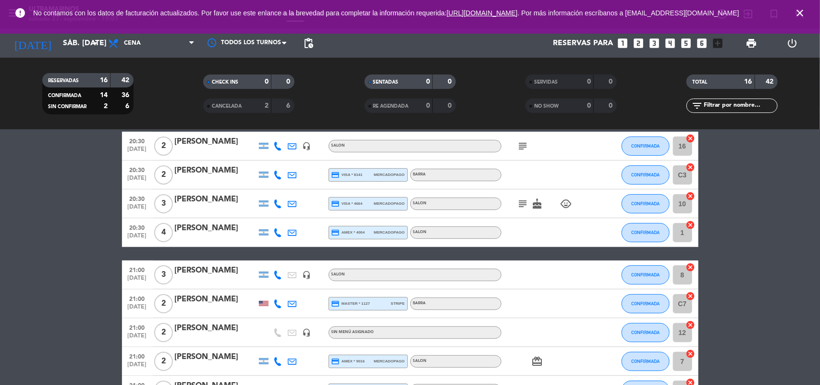
scroll to position [111, 0]
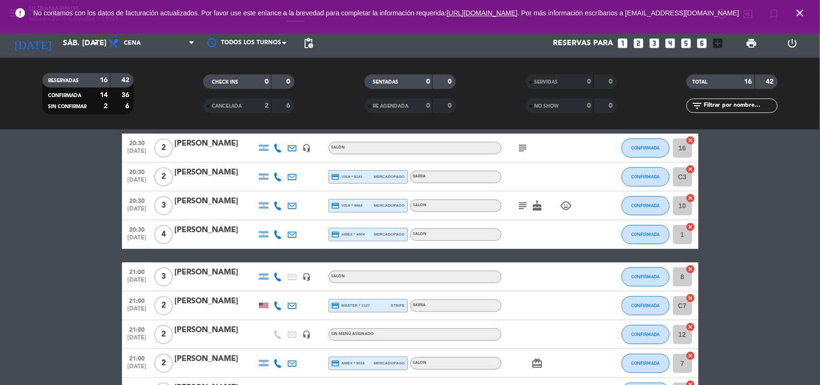
click at [795, 16] on icon "close" at bounding box center [800, 13] width 12 height 12
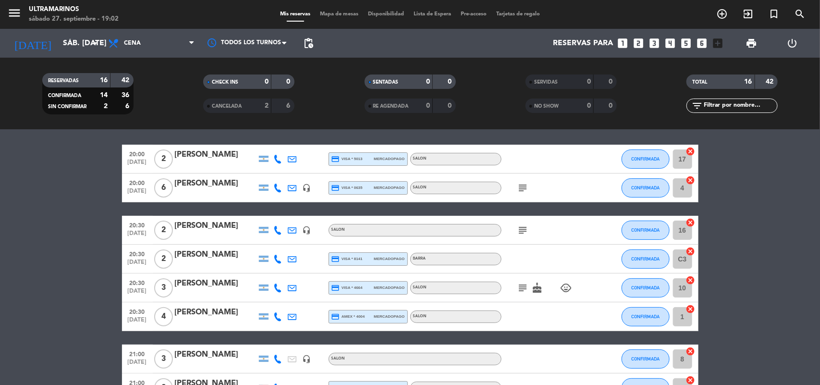
scroll to position [0, 0]
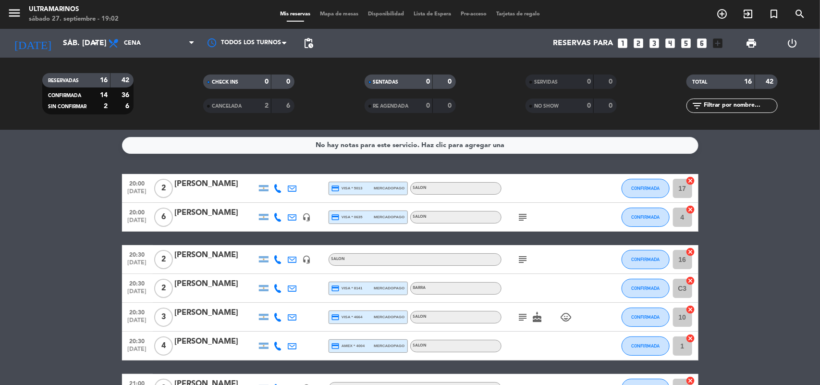
click at [524, 212] on icon "subject" at bounding box center [523, 217] width 12 height 12
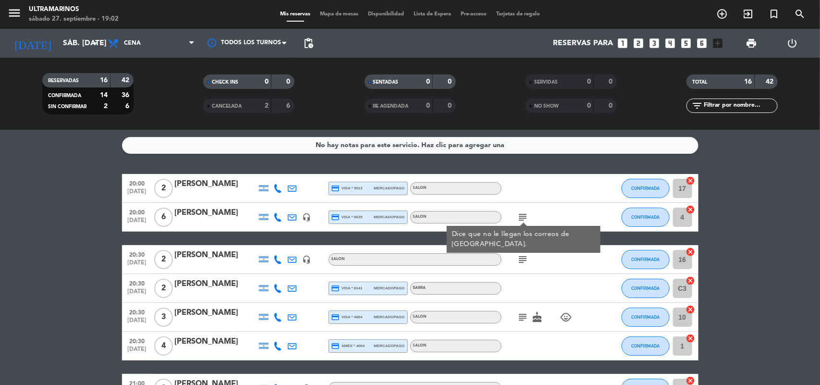
click at [519, 264] on icon "subject" at bounding box center [523, 259] width 12 height 12
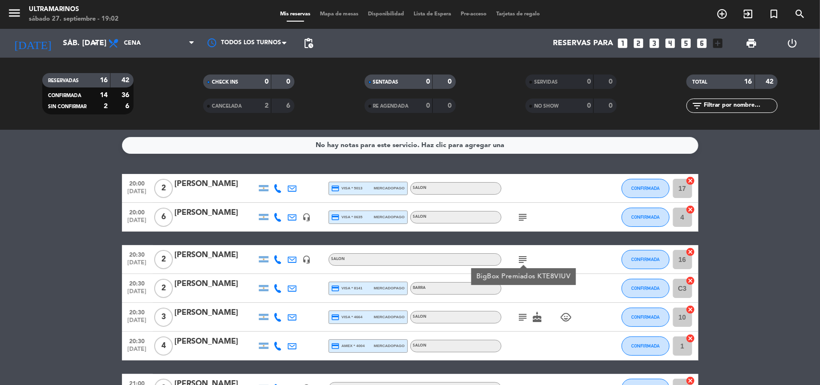
click at [525, 317] on icon "subject" at bounding box center [523, 317] width 12 height 12
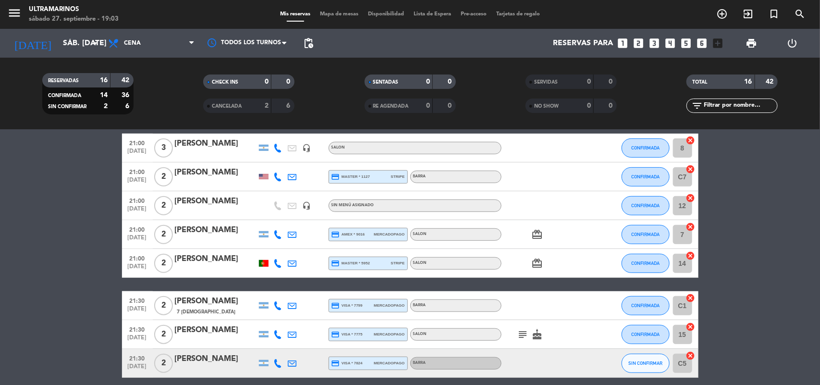
scroll to position [300, 0]
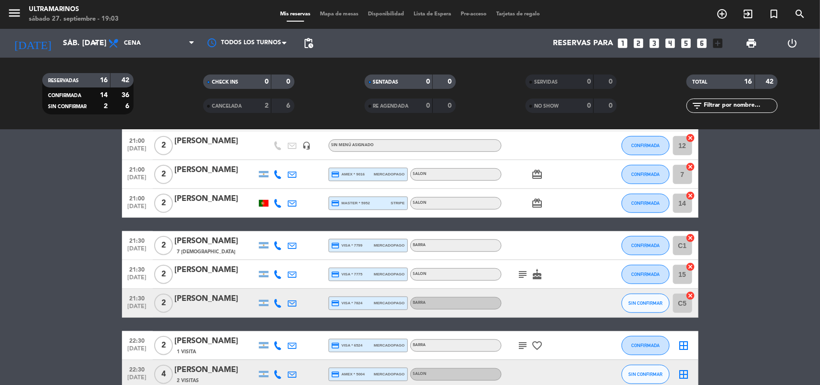
click at [527, 270] on icon "subject" at bounding box center [523, 274] width 12 height 12
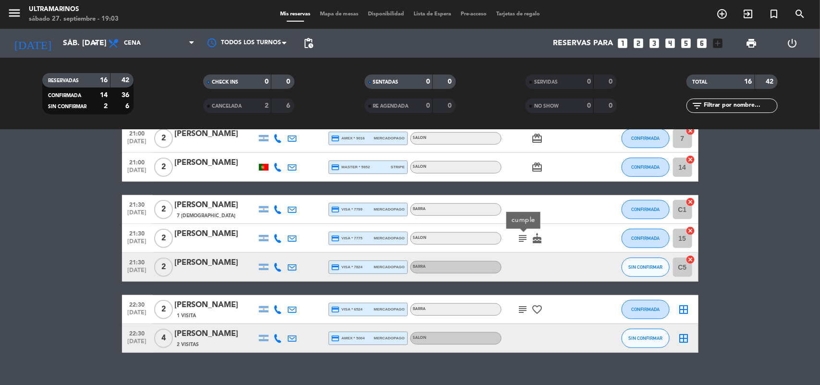
scroll to position [351, 0]
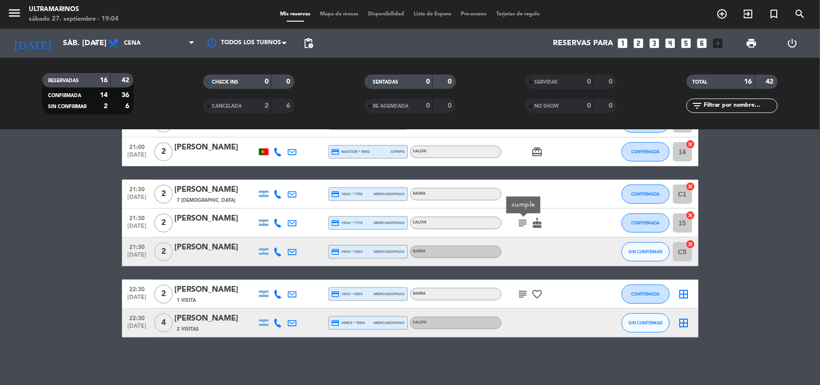
click at [325, 13] on span "Mapa de mesas" at bounding box center [339, 14] width 48 height 5
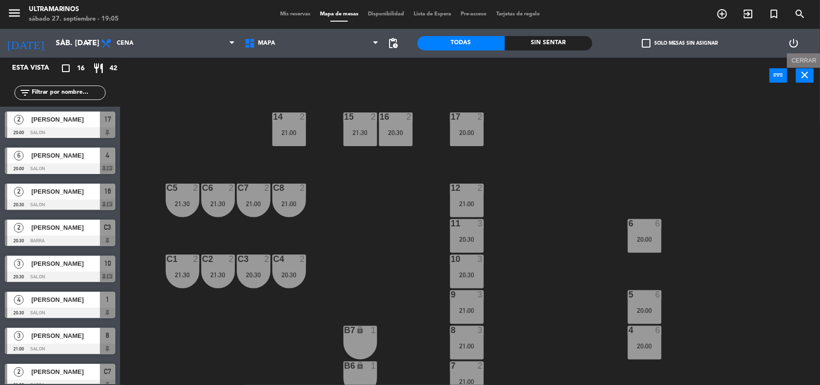
click at [802, 75] on icon "close" at bounding box center [805, 75] width 12 height 12
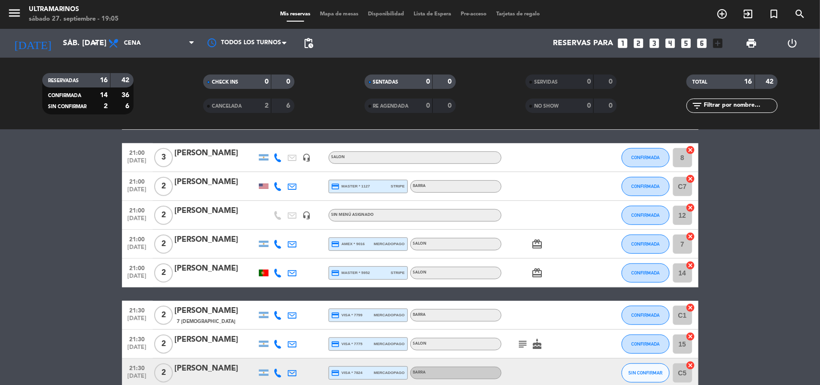
scroll to position [240, 0]
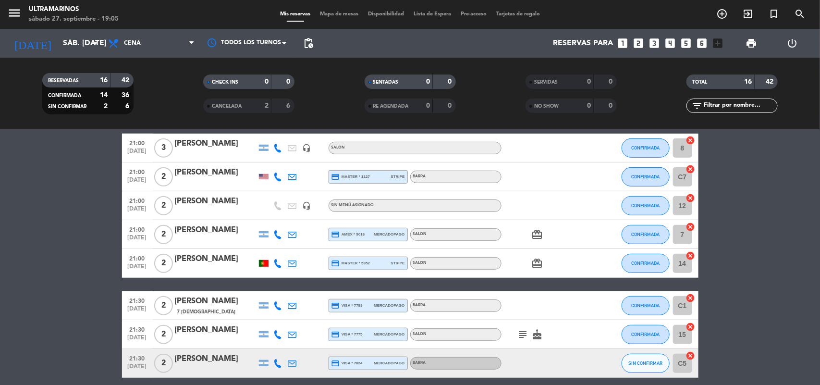
click at [241, 206] on div "[PERSON_NAME]" at bounding box center [216, 201] width 82 height 12
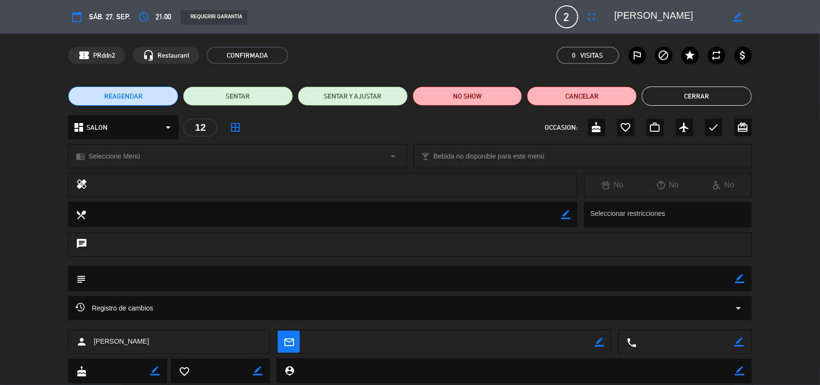
click at [739, 282] on icon "border_color" at bounding box center [739, 278] width 9 height 9
type textarea "2"
type textarea "Llegan 20:15"
drag, startPoint x: 738, startPoint y: 279, endPoint x: 721, endPoint y: 251, distance: 33.4
click at [737, 277] on icon at bounding box center [739, 278] width 9 height 9
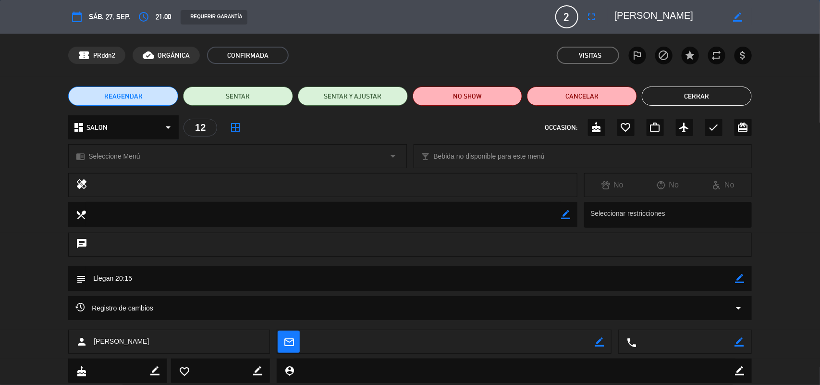
click at [679, 100] on button "Cerrar" at bounding box center [696, 95] width 110 height 19
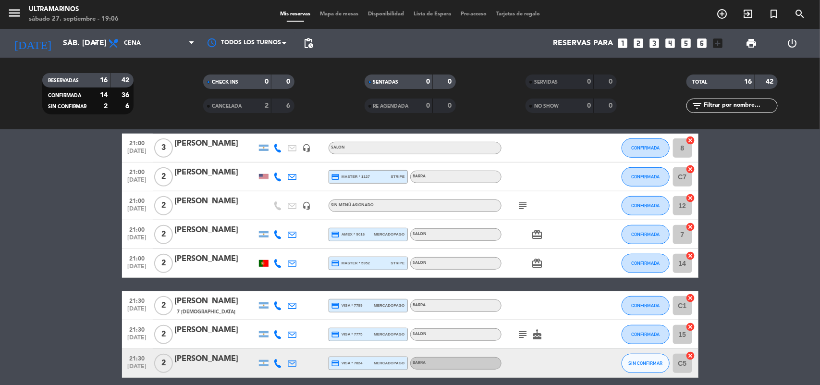
click at [689, 196] on icon "cancel" at bounding box center [691, 198] width 10 height 10
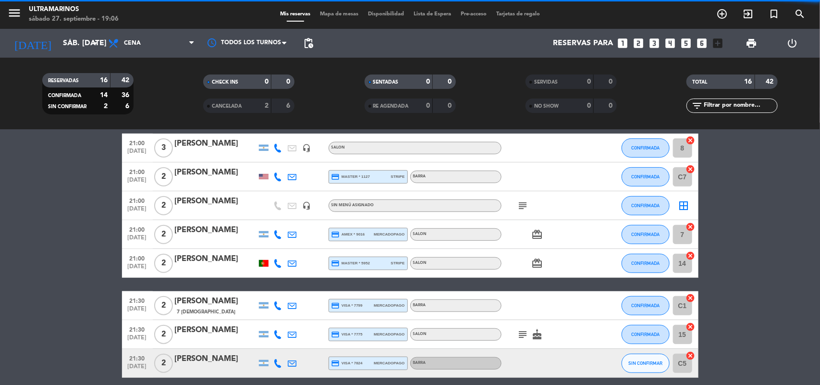
click at [684, 210] on icon "border_all" at bounding box center [684, 206] width 12 height 12
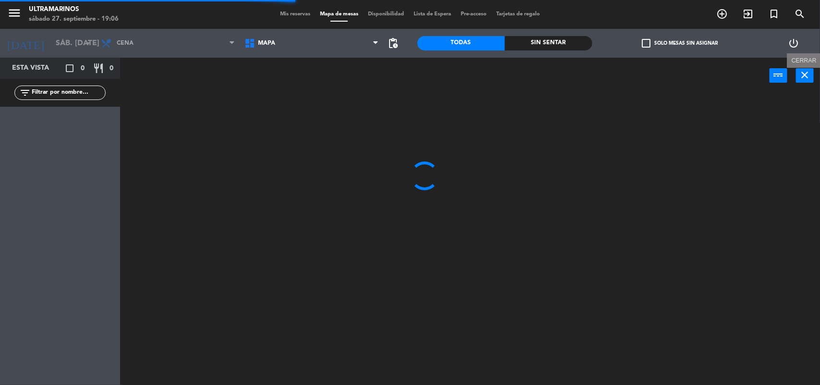
click at [809, 77] on icon "close" at bounding box center [805, 75] width 12 height 12
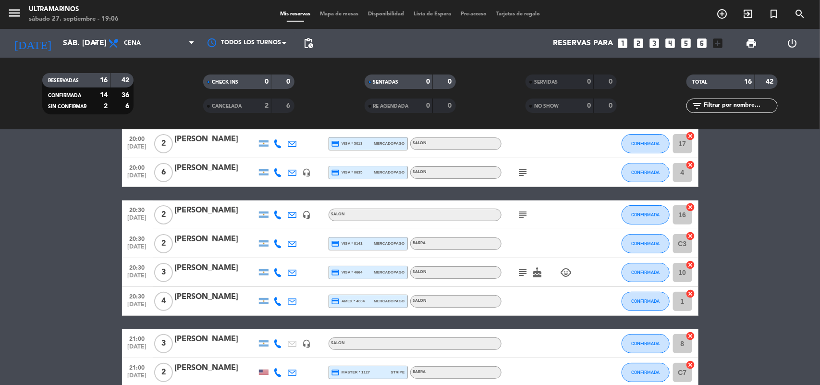
scroll to position [120, 0]
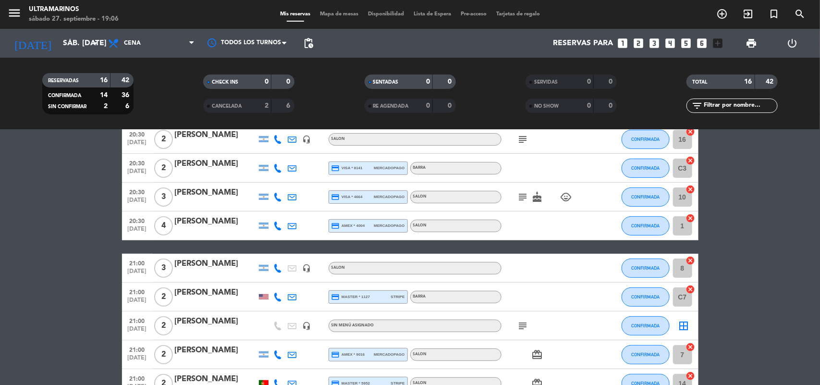
click at [212, 323] on div "[PERSON_NAME]" at bounding box center [216, 321] width 82 height 12
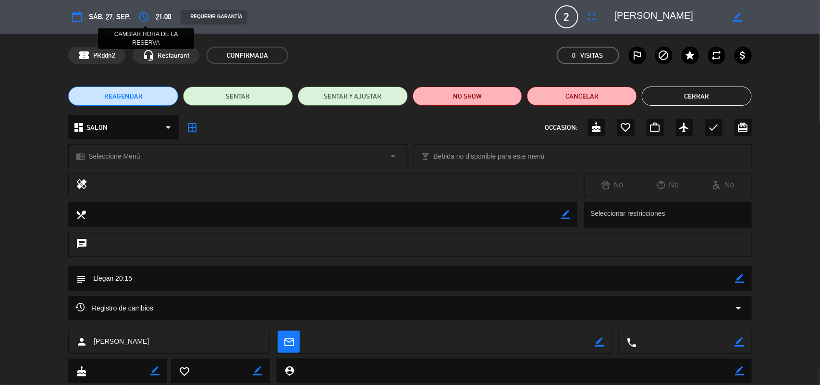
click at [144, 19] on icon "access_time" at bounding box center [144, 17] width 12 height 12
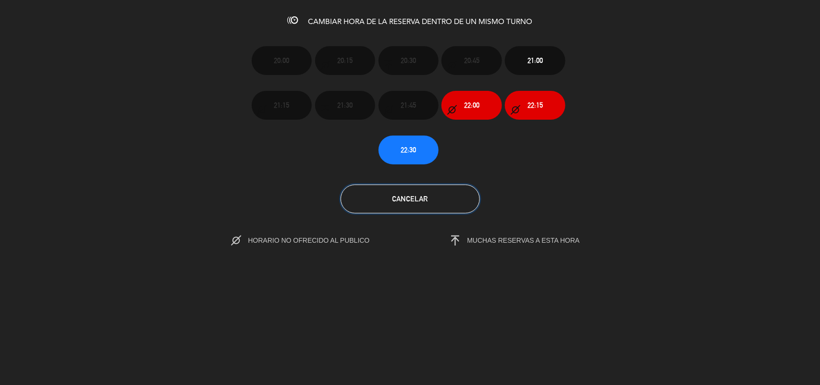
click at [449, 202] on button "Cancelar" at bounding box center [409, 198] width 139 height 29
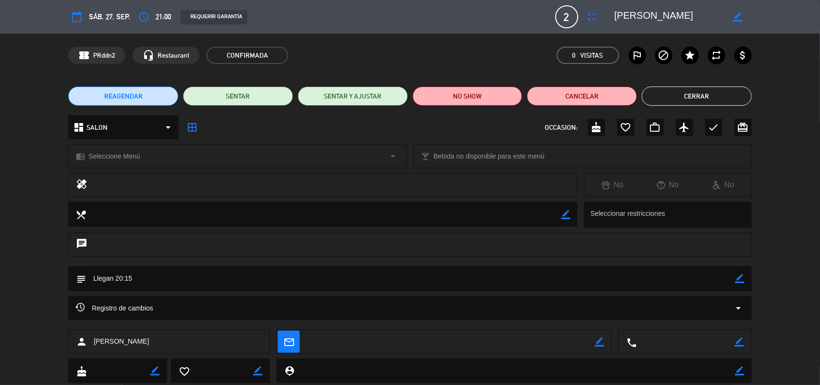
click at [706, 99] on button "Cerrar" at bounding box center [696, 95] width 110 height 19
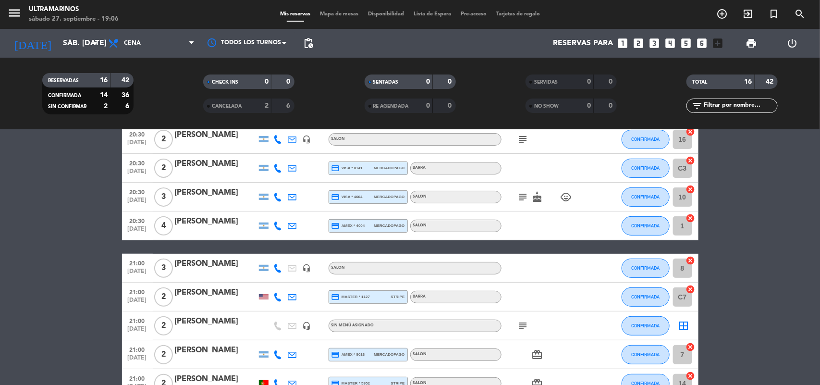
click at [682, 322] on icon "border_all" at bounding box center [684, 326] width 12 height 12
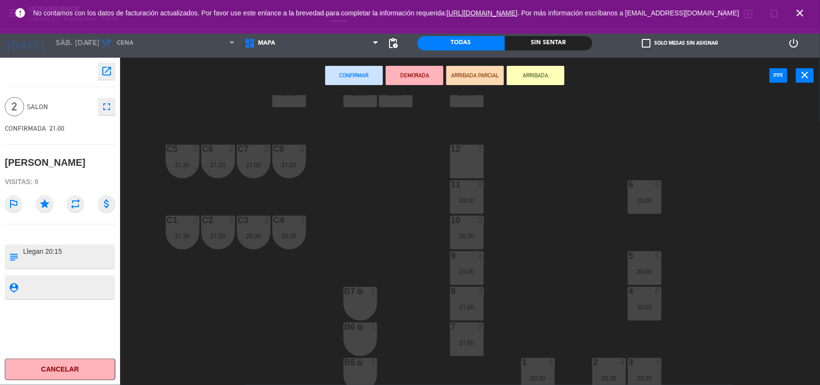
scroll to position [60, 0]
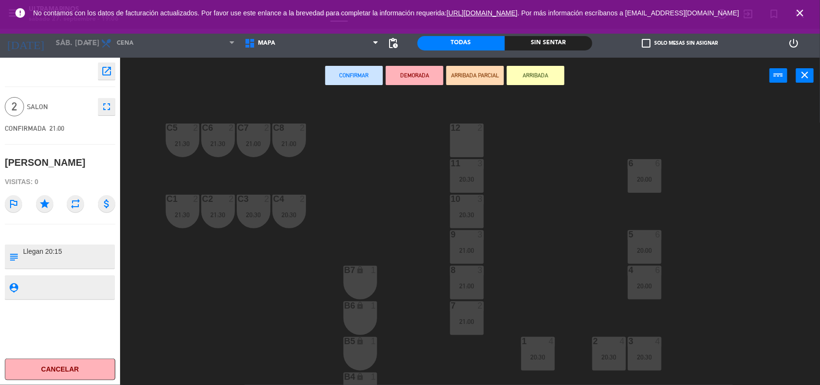
click at [458, 132] on div "12 2" at bounding box center [467, 128] width 34 height 10
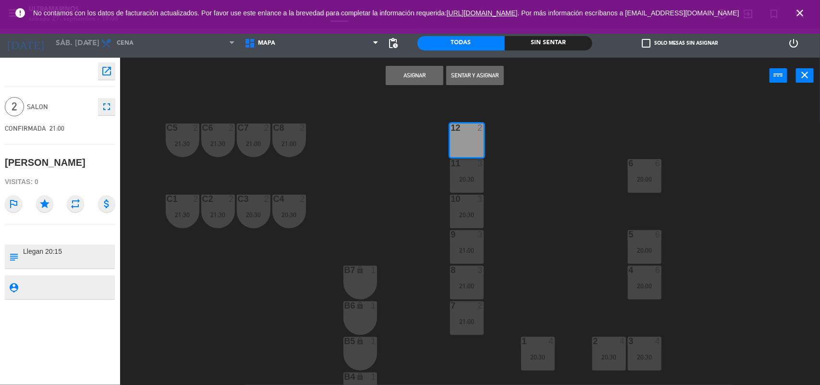
click at [411, 80] on button "Asignar" at bounding box center [415, 75] width 58 height 19
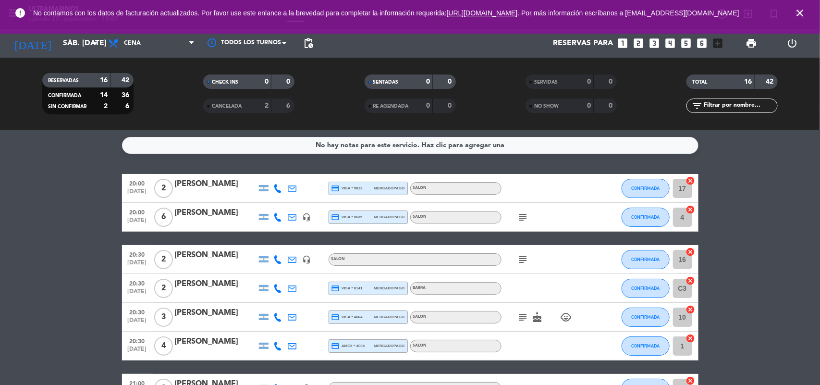
click at [795, 12] on icon "close" at bounding box center [800, 13] width 12 height 12
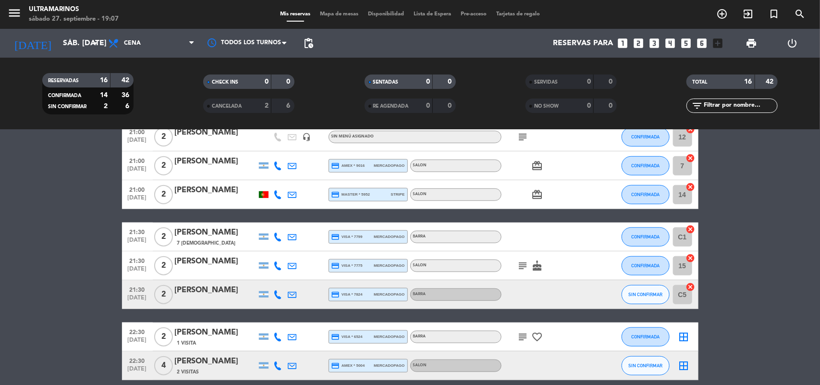
scroll to position [351, 0]
